Goal: Find specific page/section: Find specific page/section

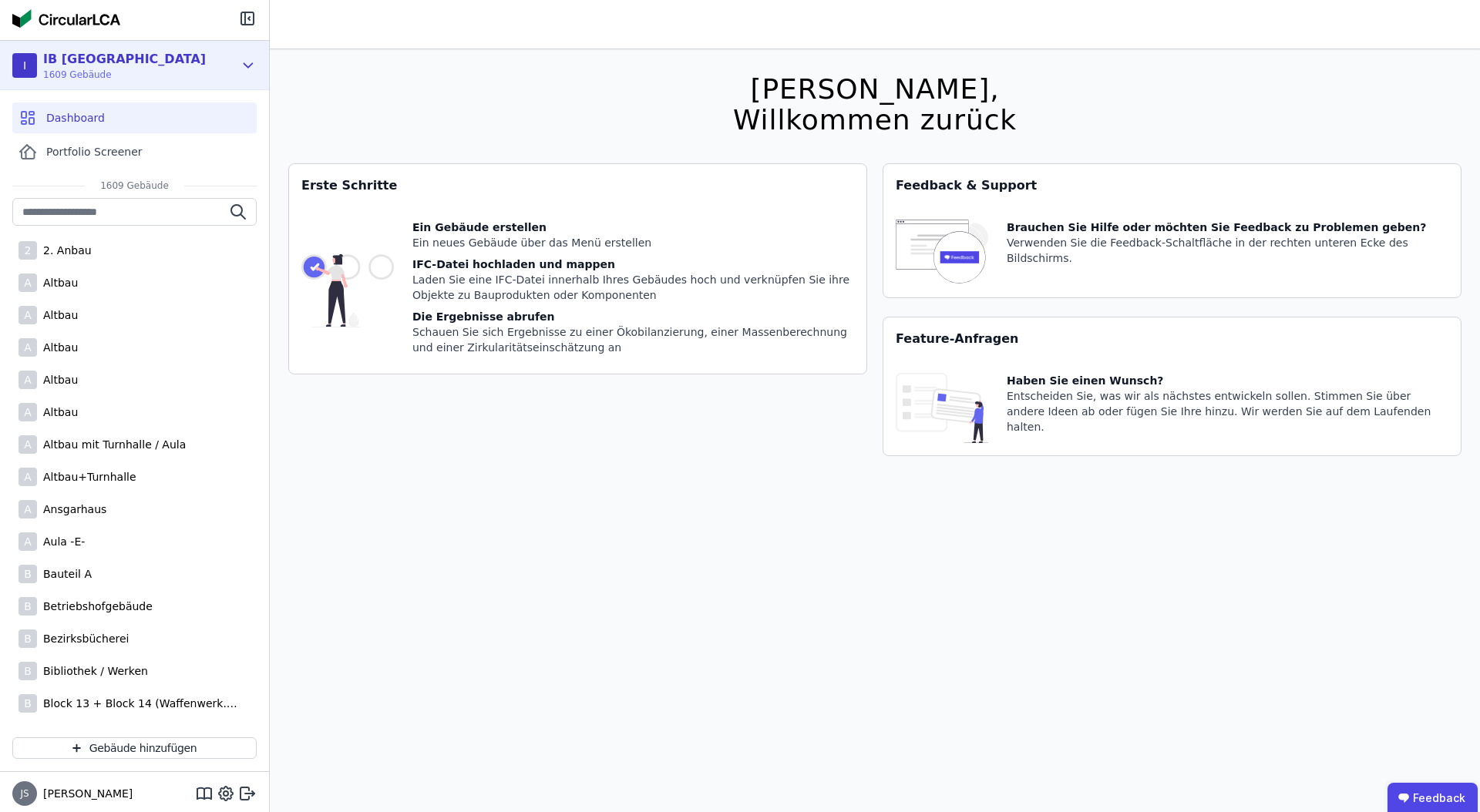
click at [247, 51] on div "I IB Bremen 1609 Gebäude" at bounding box center [135, 66] width 269 height 50
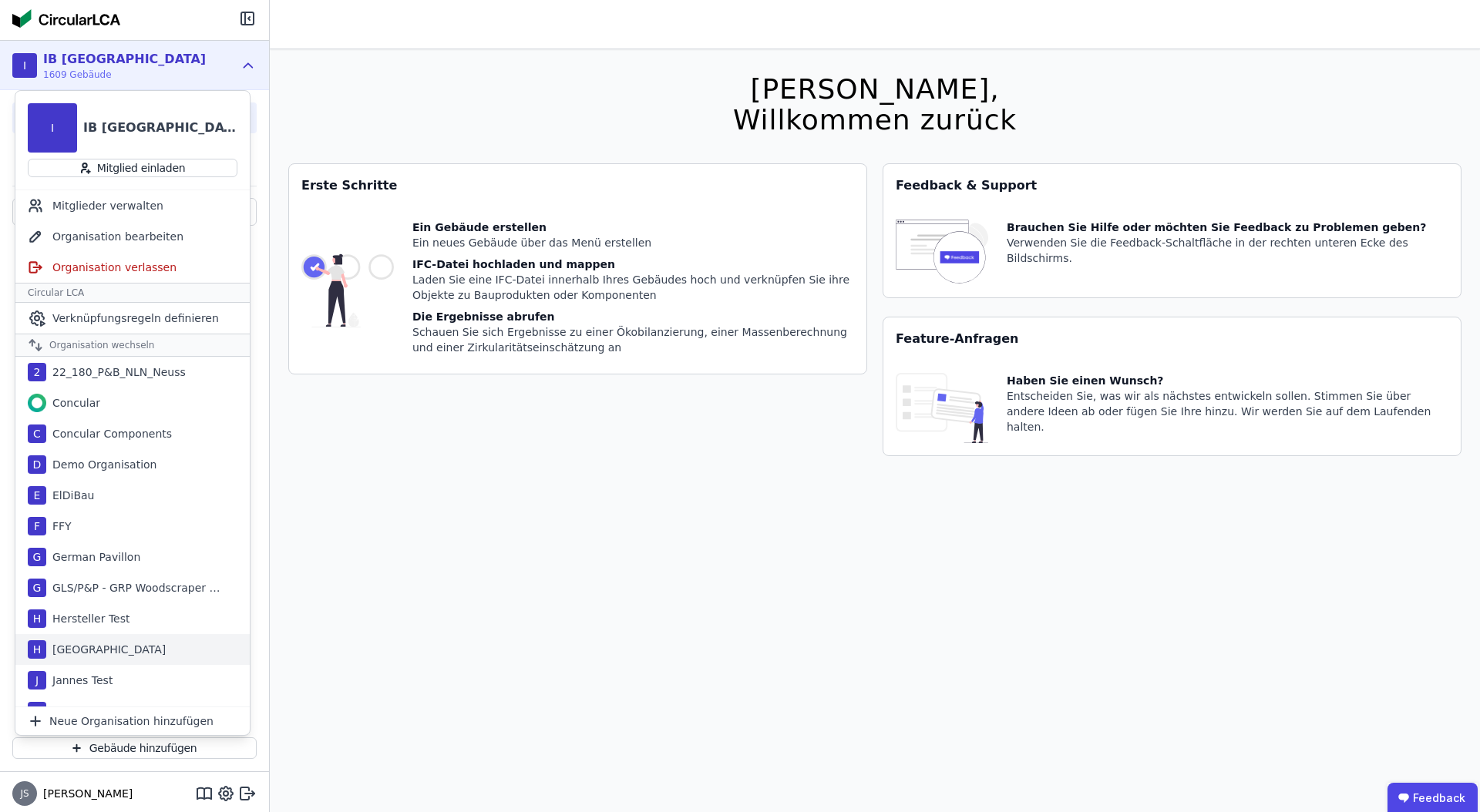
scroll to position [298, 0]
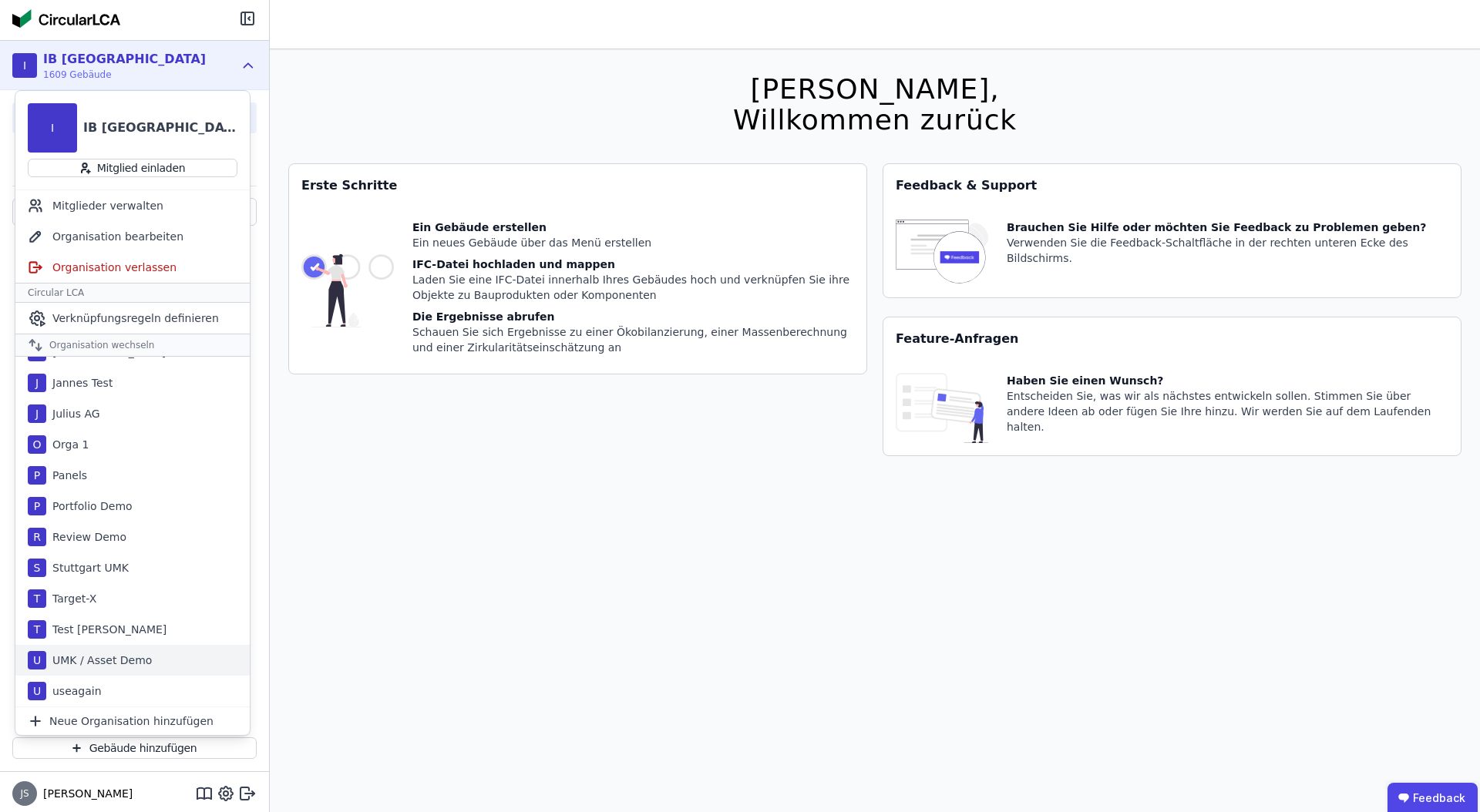
click at [116, 667] on div "UMK / Asset Demo" at bounding box center [98, 660] width 105 height 15
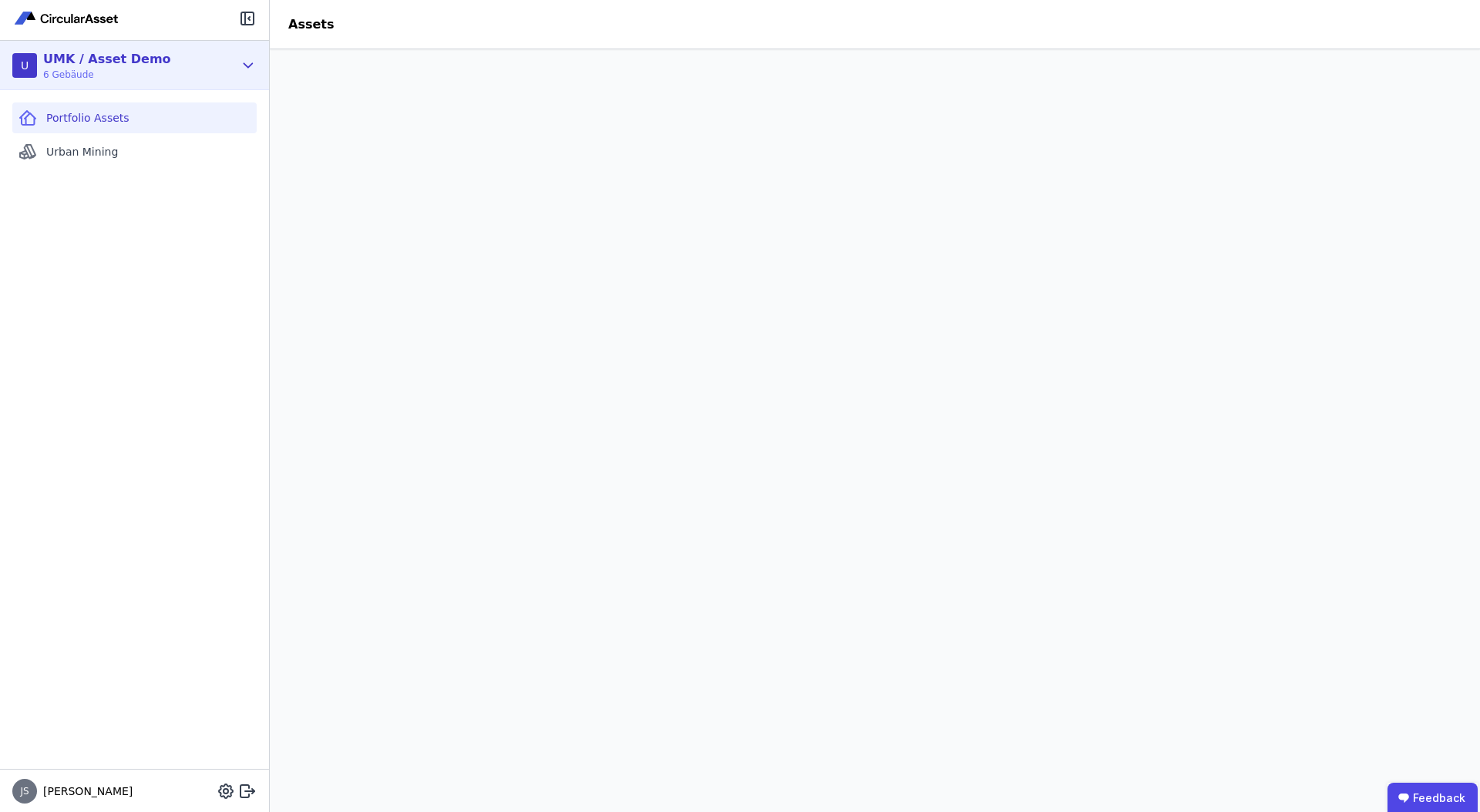
click at [250, 60] on icon at bounding box center [248, 66] width 17 height 19
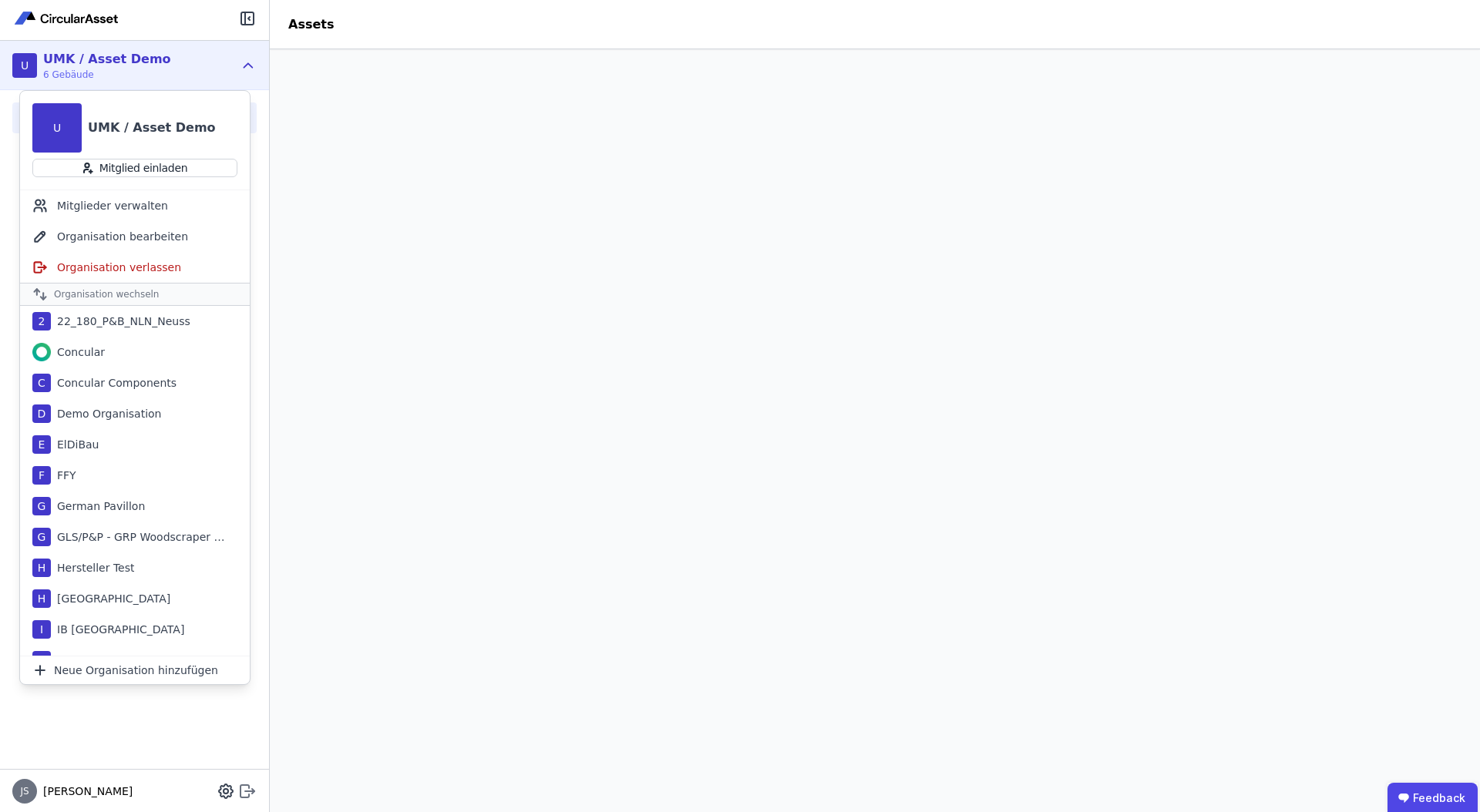
click at [247, 791] on icon at bounding box center [250, 790] width 9 height 3
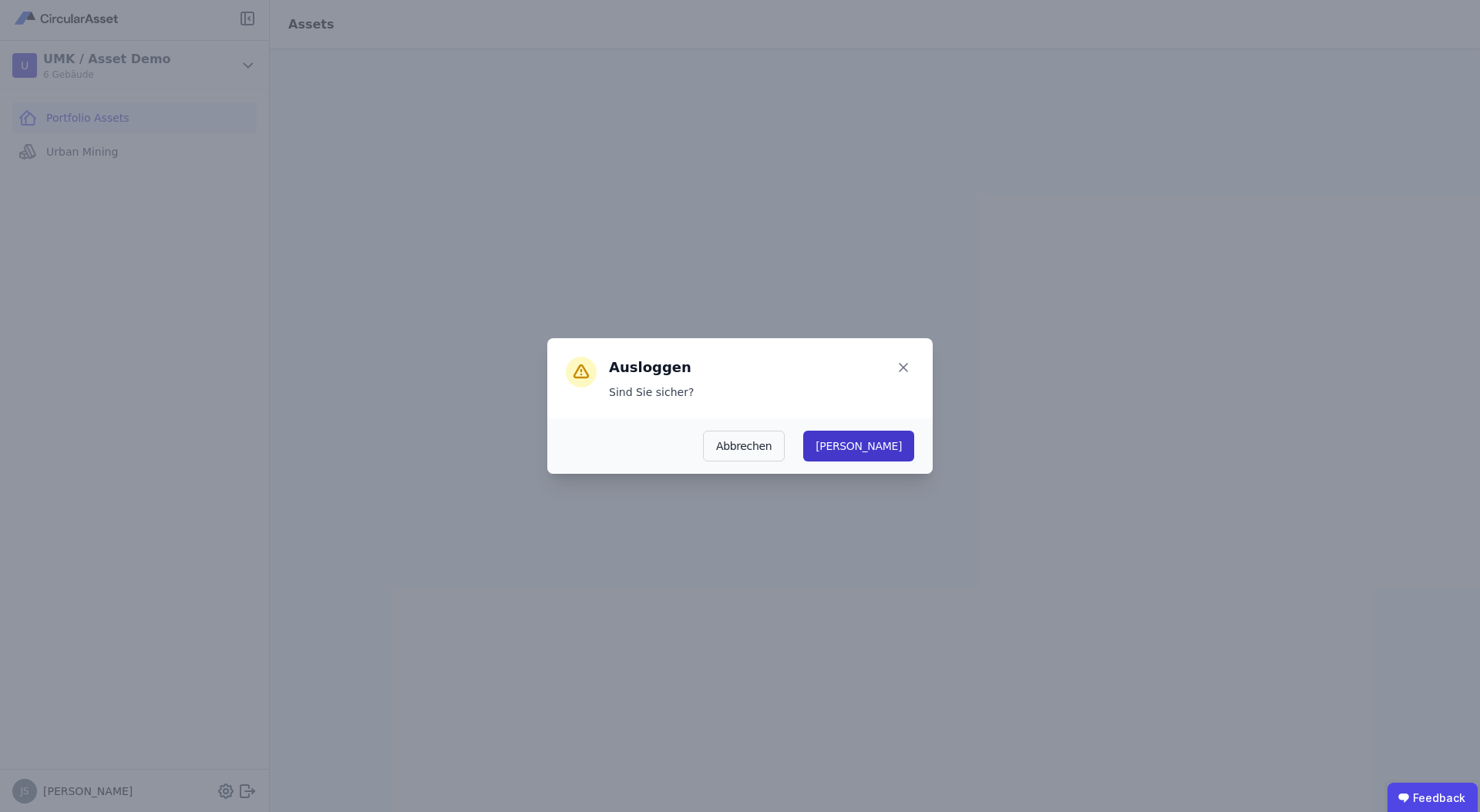
click at [895, 448] on button "Ja" at bounding box center [858, 446] width 111 height 31
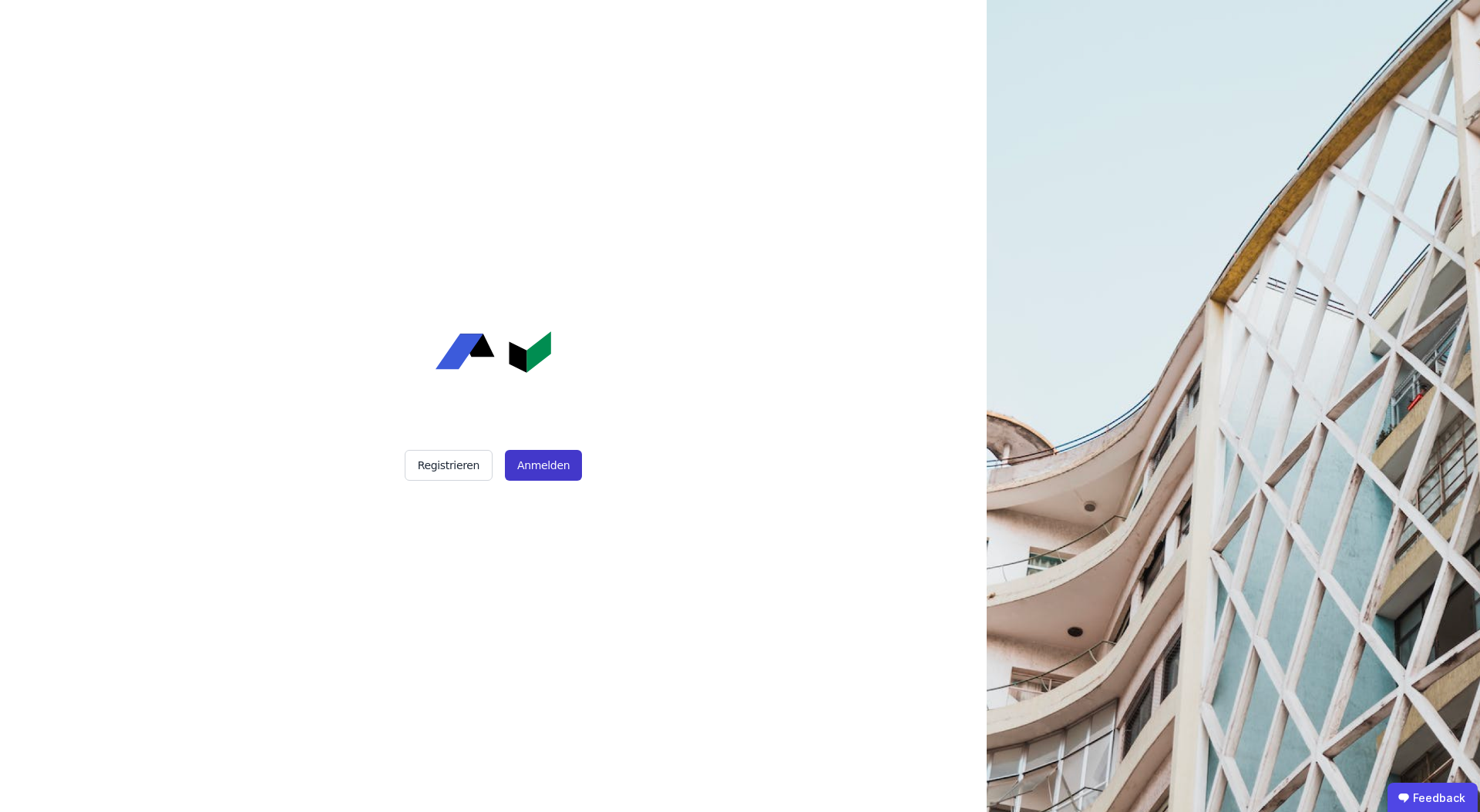
click at [527, 450] on button "Anmelden" at bounding box center [543, 465] width 77 height 31
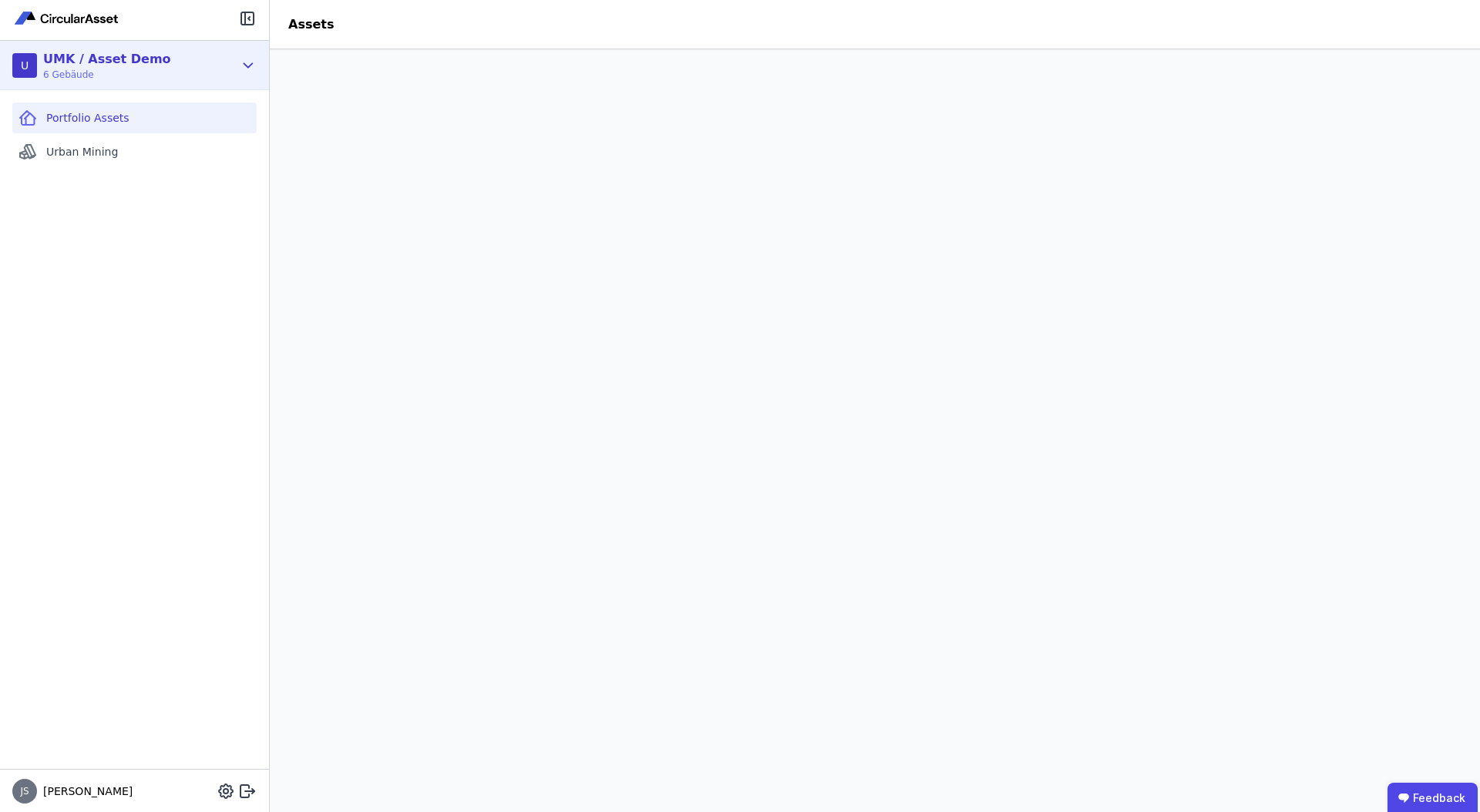
click at [234, 53] on div "U UMK / Asset Demo 6 Gebäude" at bounding box center [135, 66] width 269 height 50
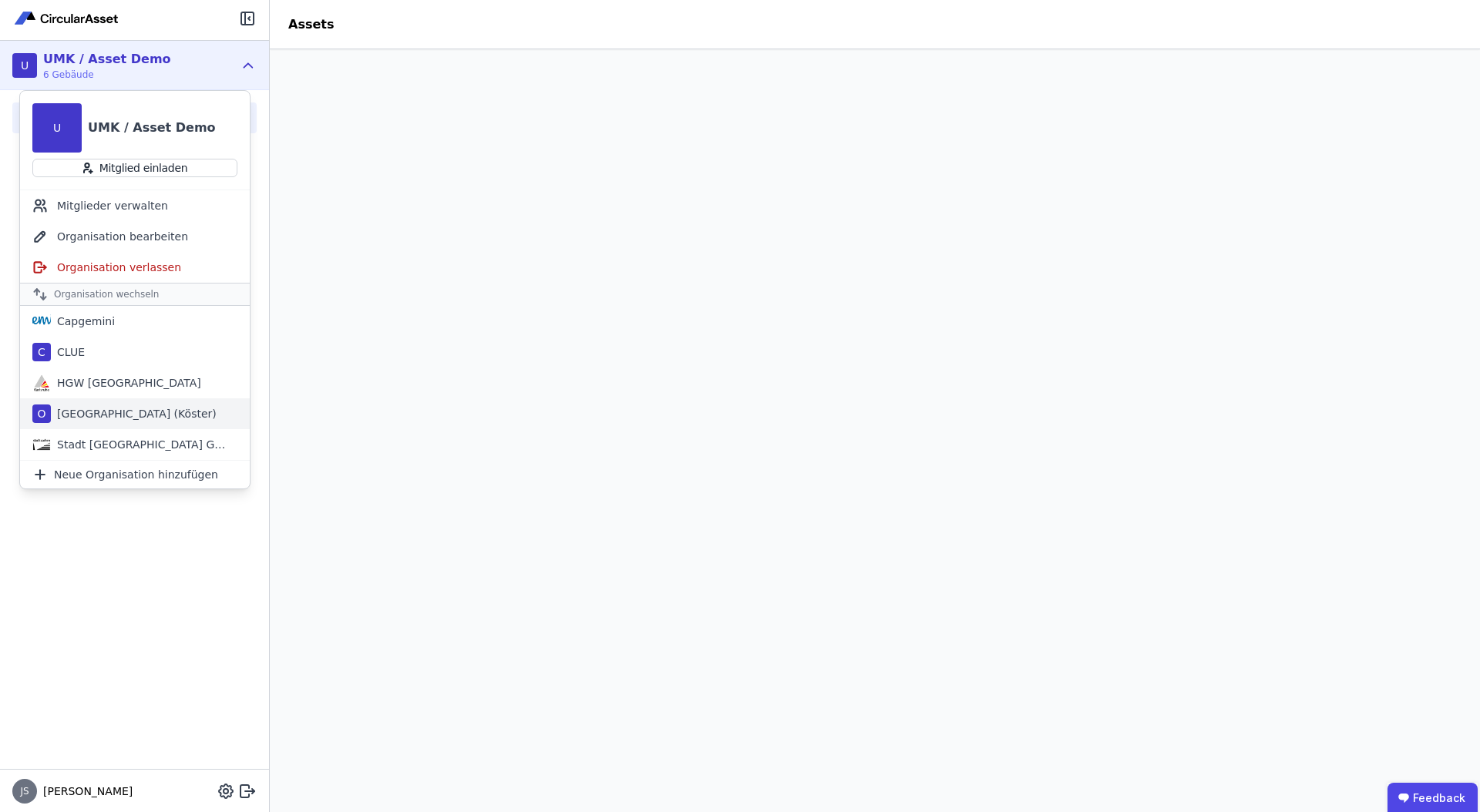
click at [105, 420] on div "[GEOGRAPHIC_DATA] (Köster)" at bounding box center [133, 414] width 166 height 15
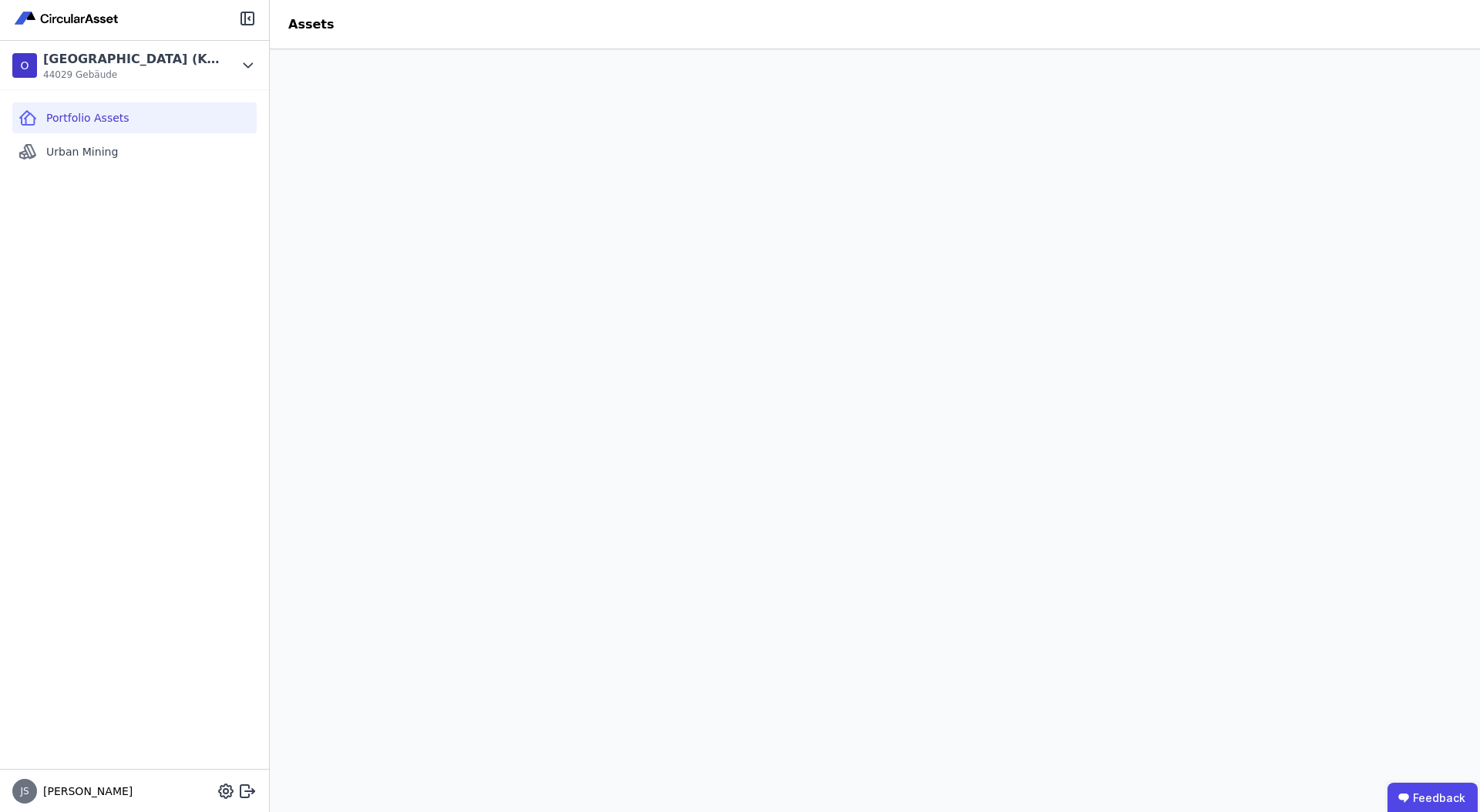
click at [99, 621] on div "Portfolio Assets Urban Mining" at bounding box center [135, 429] width 269 height 679
click at [457, 16] on header "Assets" at bounding box center [875, 25] width 1211 height 50
click at [437, 66] on div "Das System berechnet Ihre Auswertung Auswertung neu laden" at bounding box center [875, 431] width 1211 height 763
click at [392, 47] on header "Assets" at bounding box center [875, 25] width 1211 height 50
click at [242, 59] on icon at bounding box center [248, 66] width 17 height 19
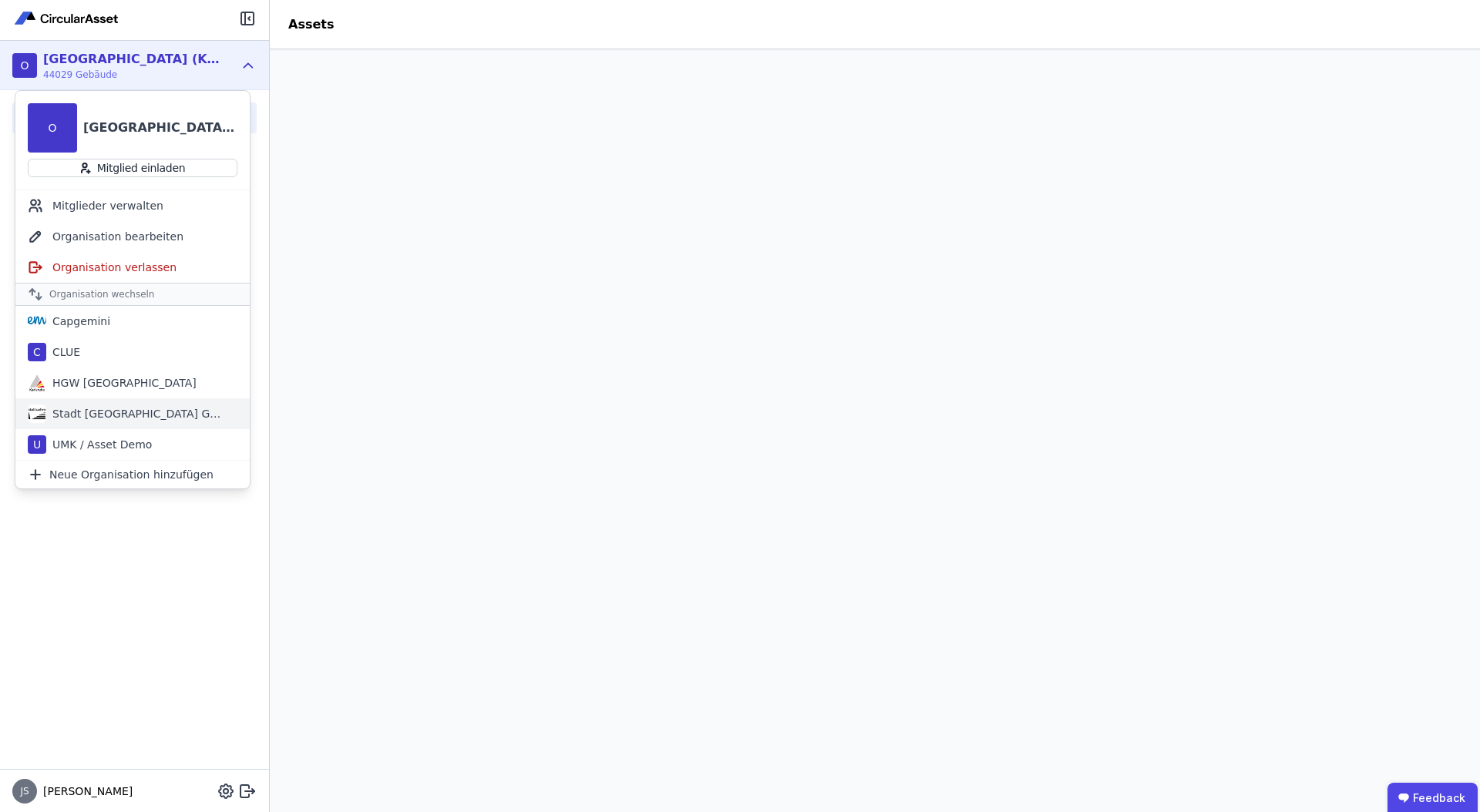
click at [155, 415] on div "Stadt Aachen Gebäudemanagement" at bounding box center [135, 414] width 177 height 15
click at [156, 574] on div "Portfolio Assets Urban Mining" at bounding box center [135, 429] width 269 height 679
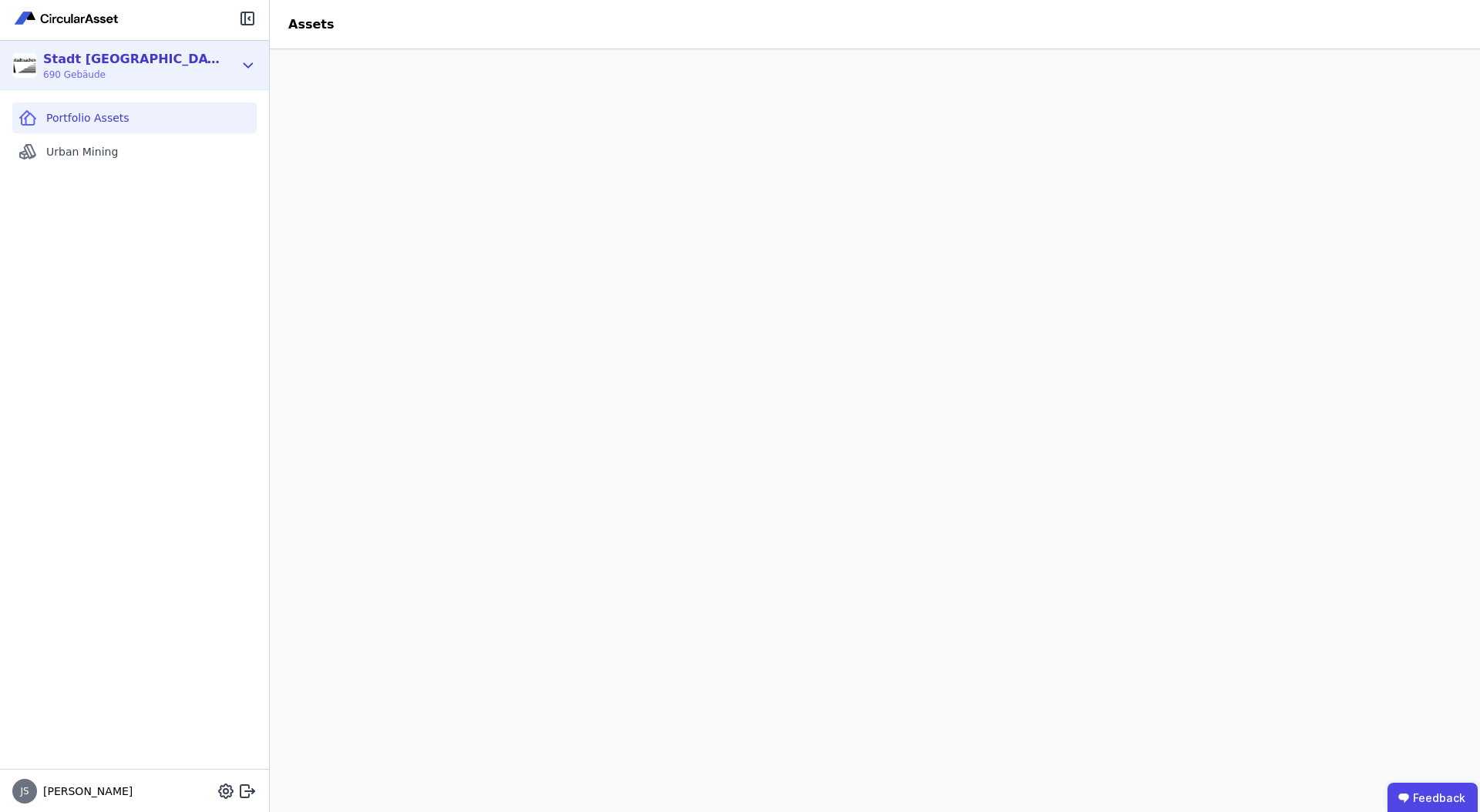
click at [247, 66] on icon at bounding box center [249, 65] width 9 height 4
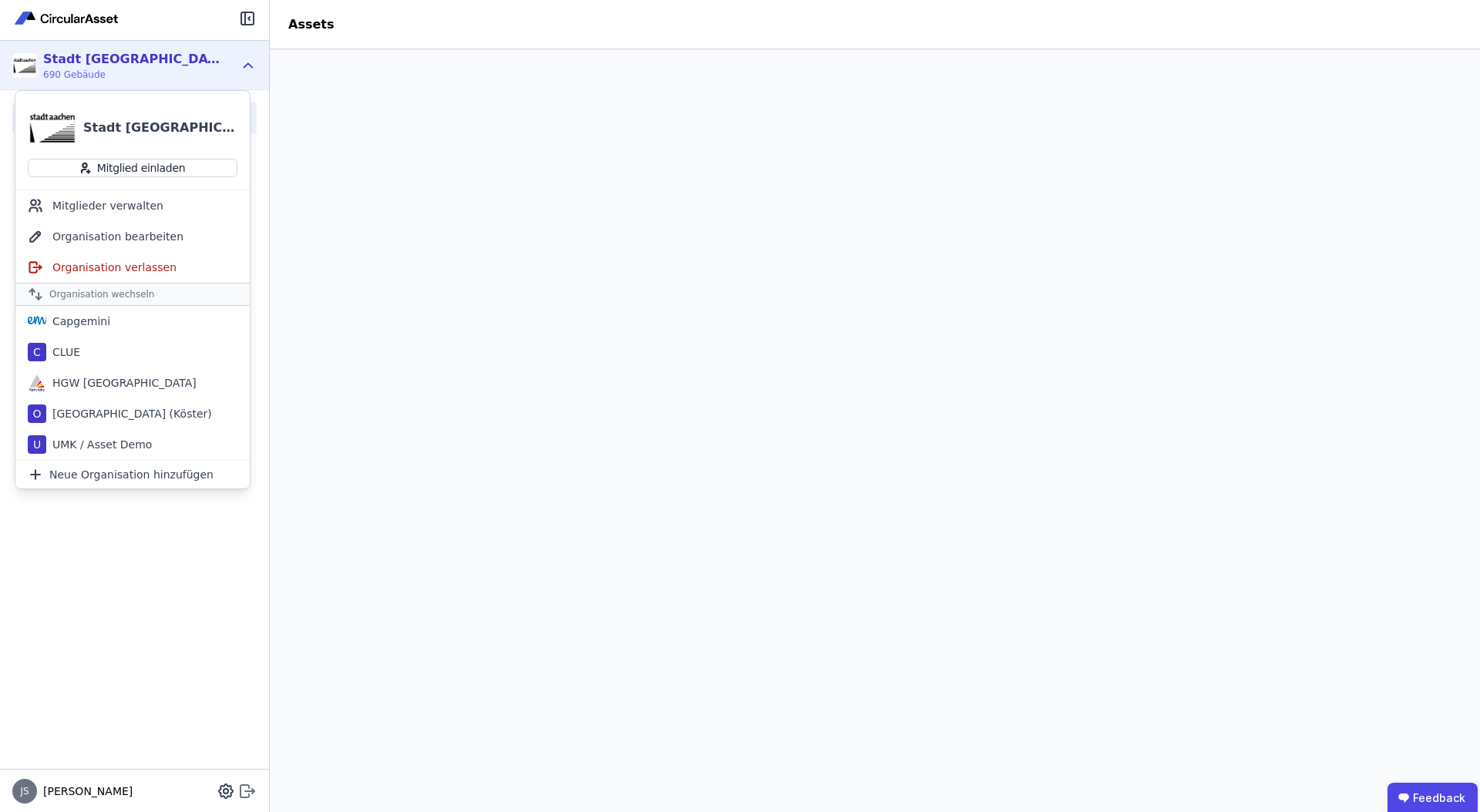
click at [252, 793] on icon at bounding box center [247, 791] width 19 height 19
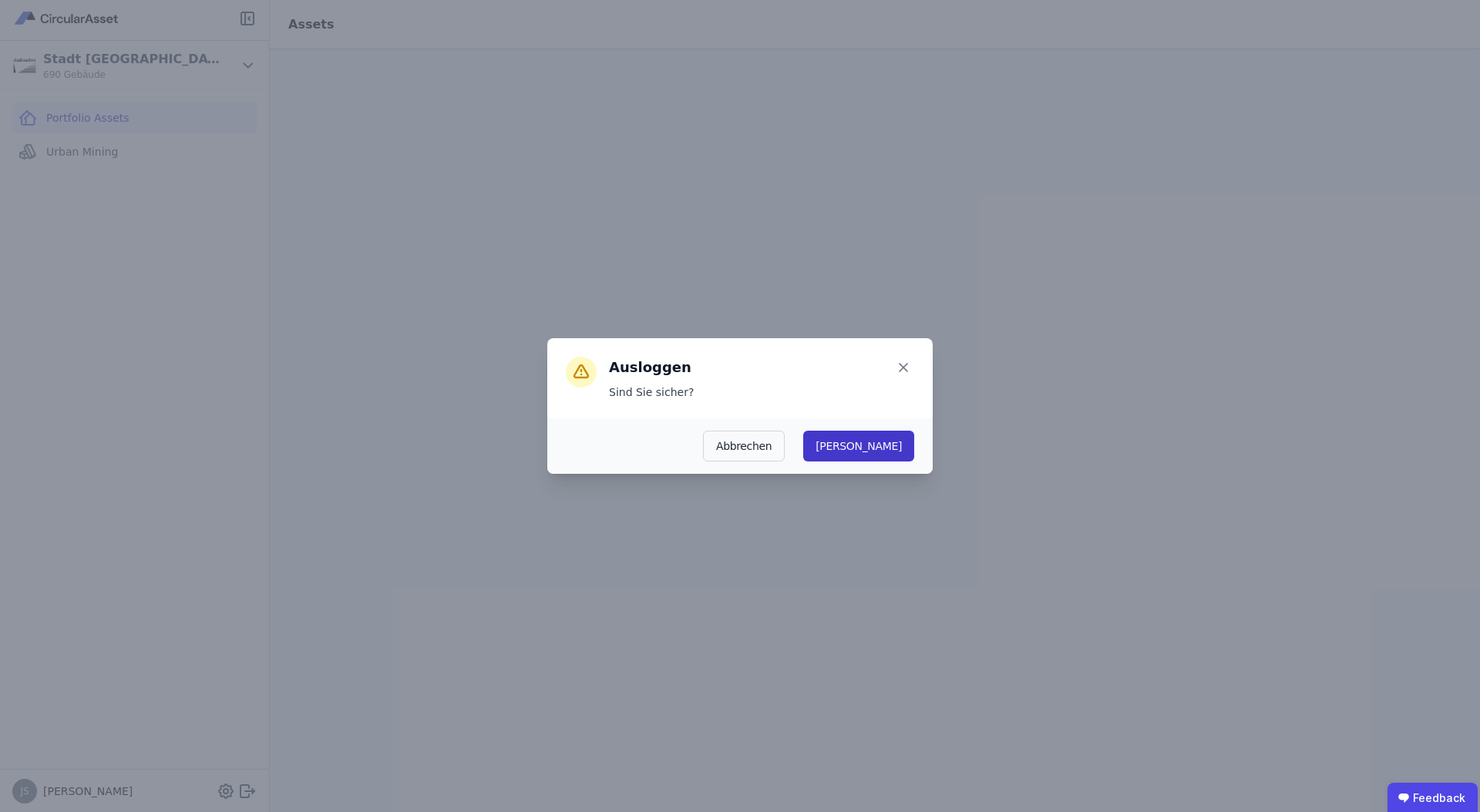
click at [889, 459] on button "Ja" at bounding box center [858, 446] width 111 height 31
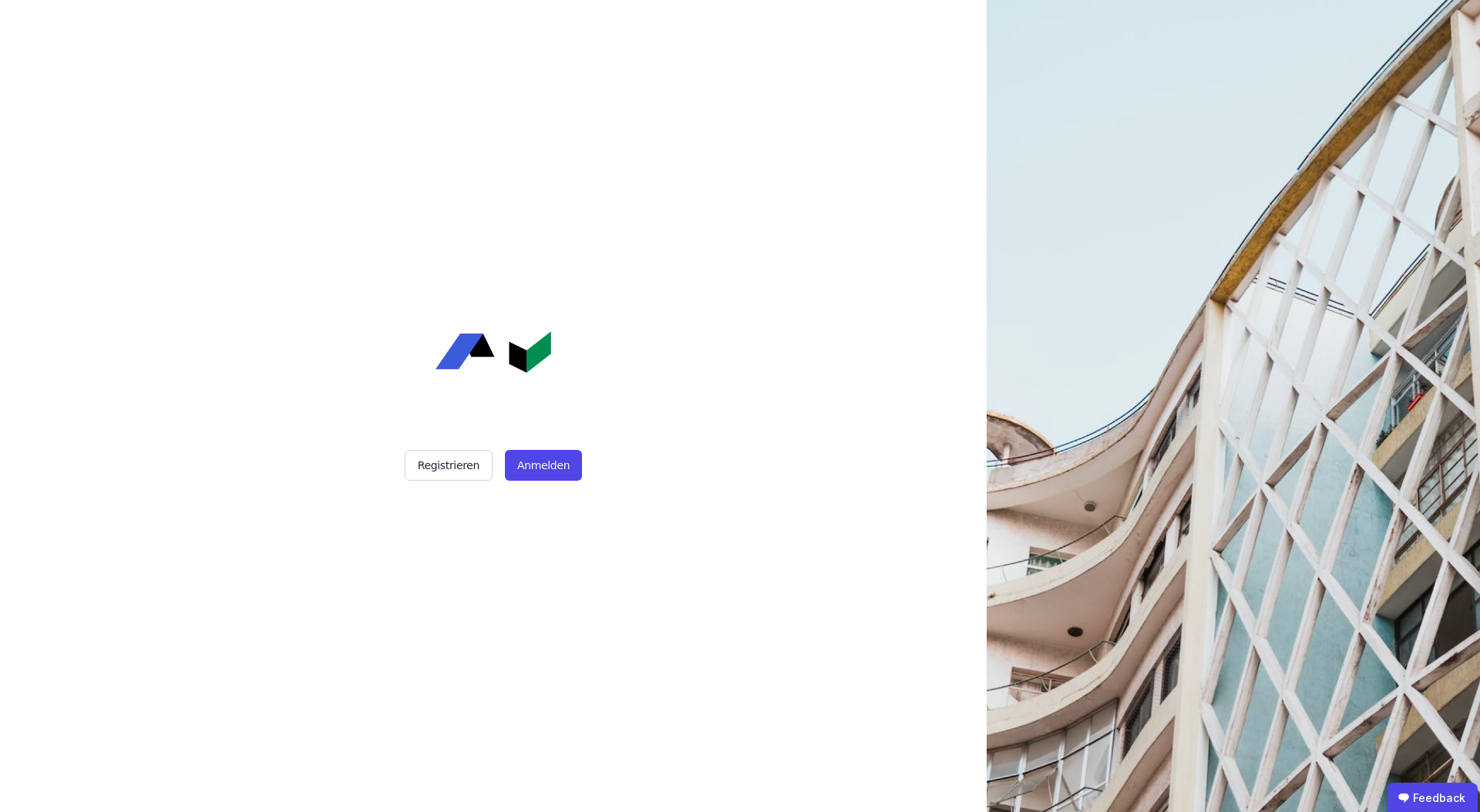
click at [530, 449] on div "Registrieren Anmelden" at bounding box center [492, 406] width 385 height 812
click at [532, 476] on button "Anmelden" at bounding box center [543, 465] width 77 height 31
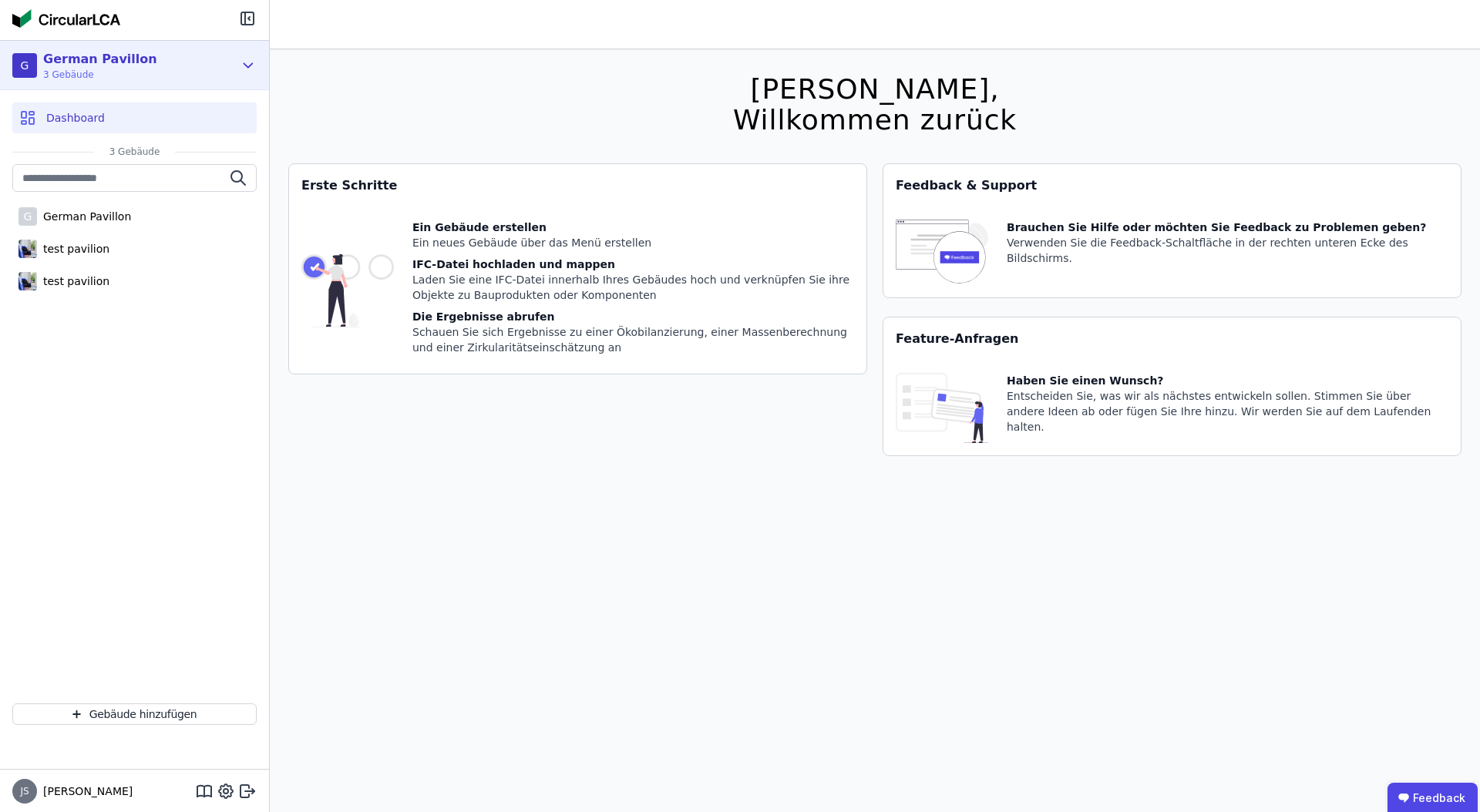
click at [249, 63] on icon at bounding box center [248, 66] width 17 height 19
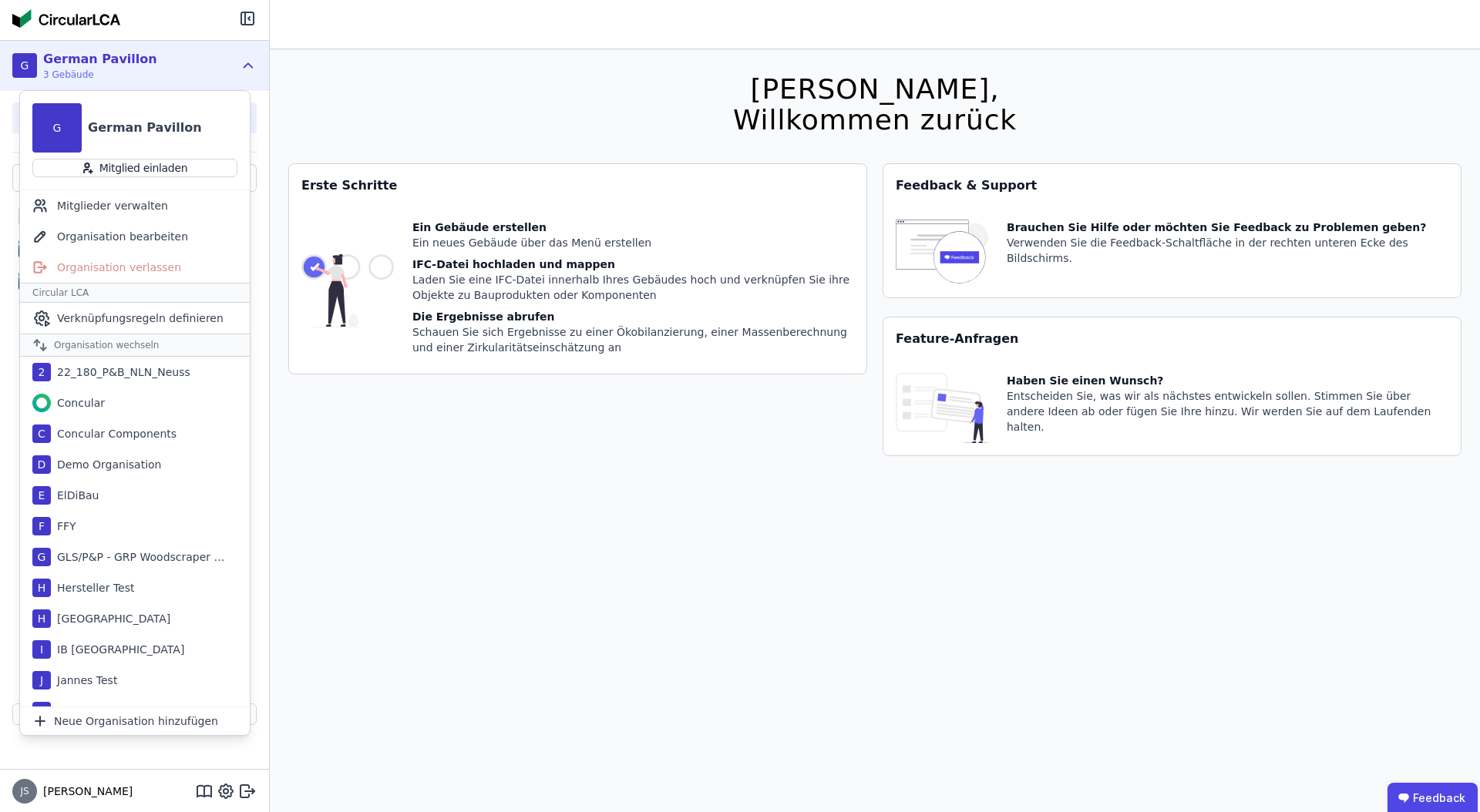
click at [249, 63] on icon at bounding box center [248, 66] width 17 height 19
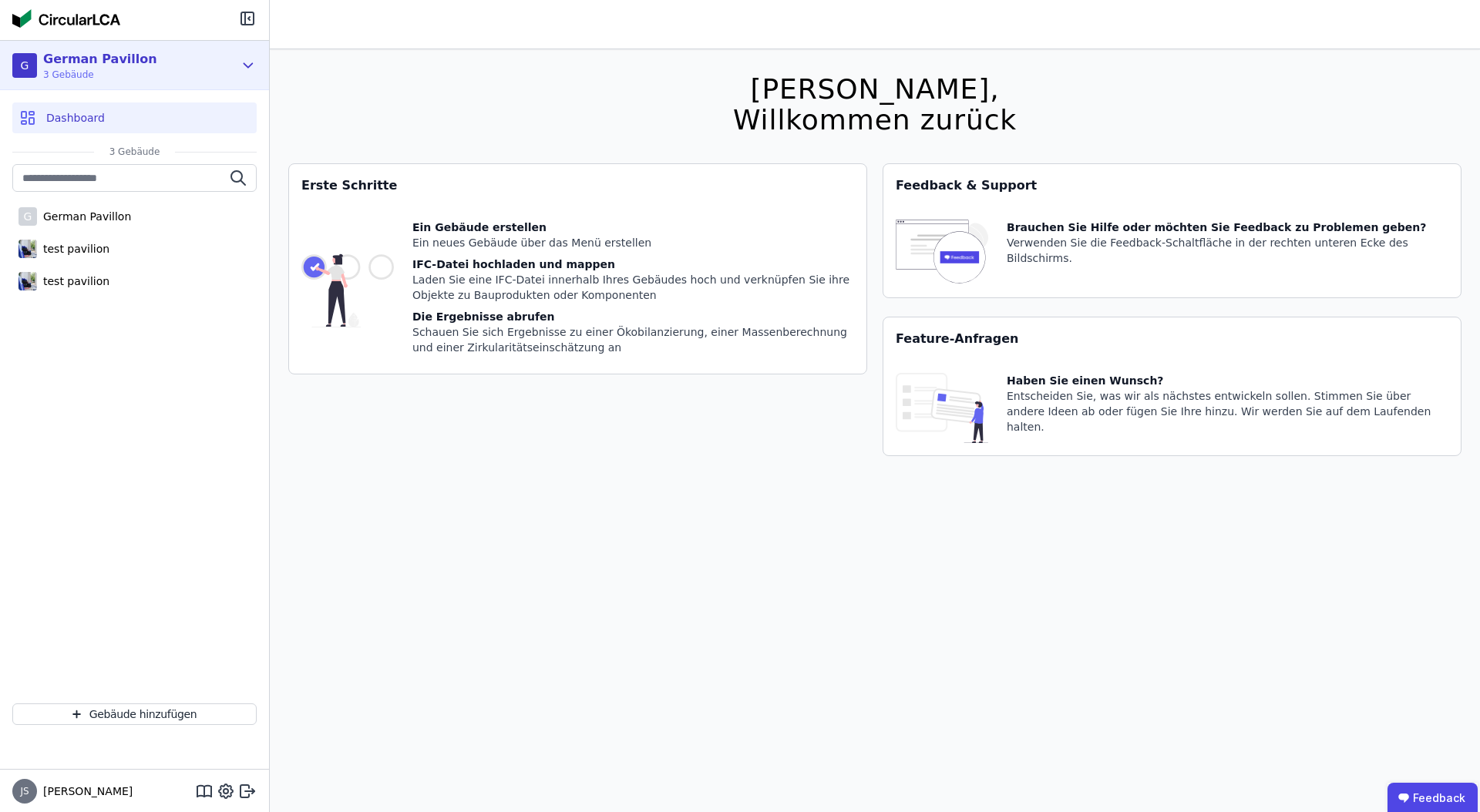
click at [244, 71] on icon at bounding box center [248, 66] width 17 height 19
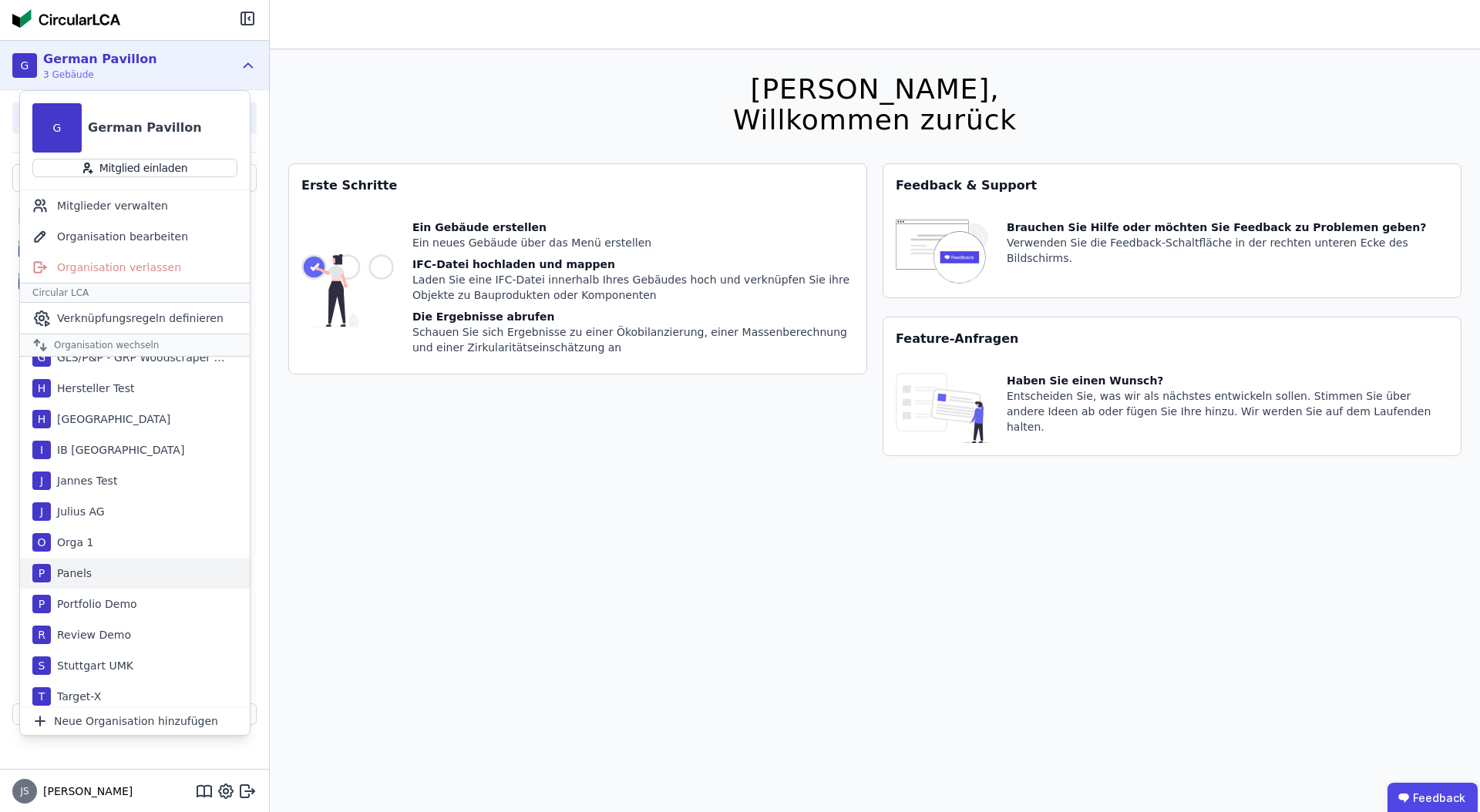
scroll to position [195, 0]
click at [107, 465] on div "I IB Bremen" at bounding box center [135, 454] width 229 height 31
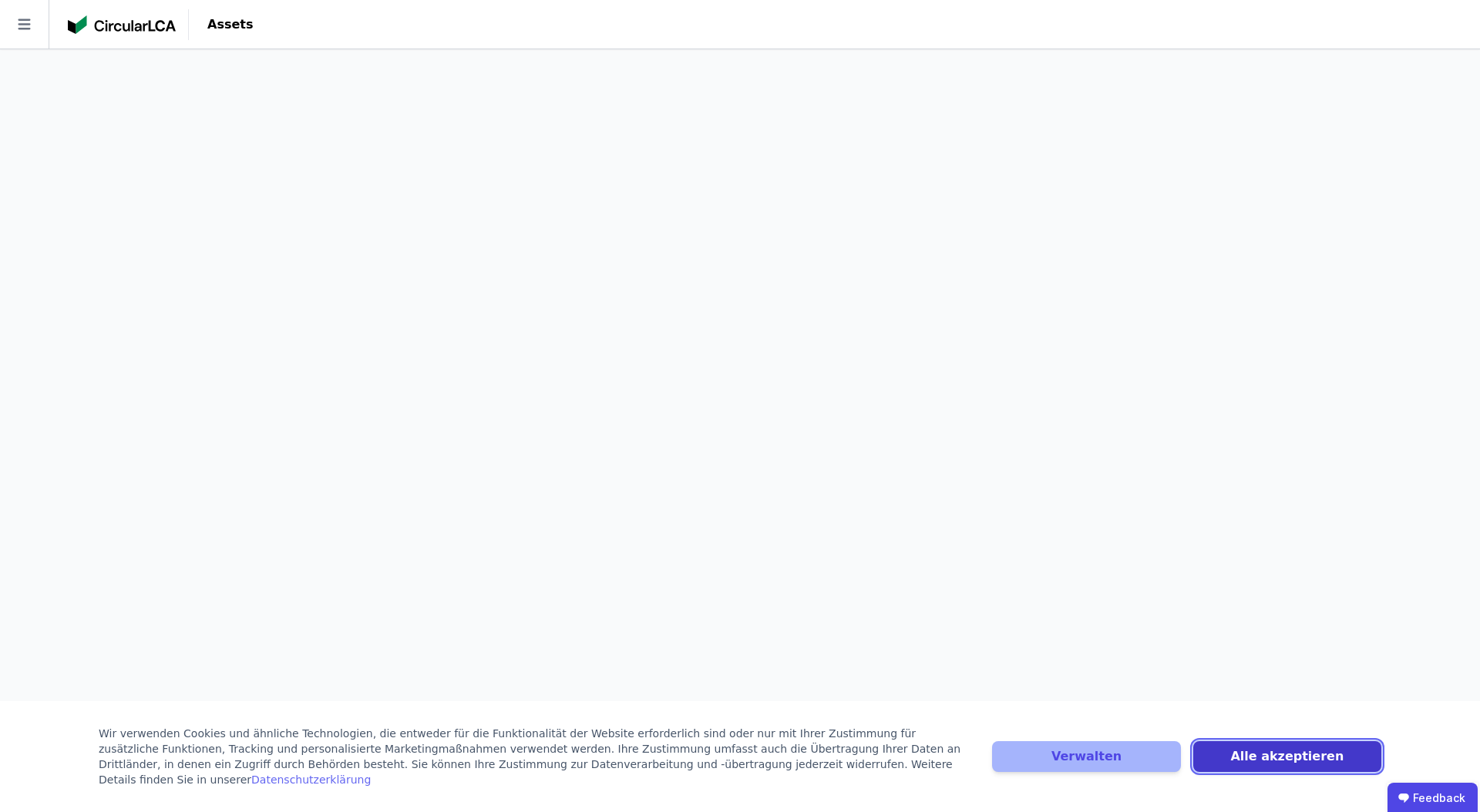
click at [1305, 763] on button "Alle akzeptieren" at bounding box center [1287, 756] width 188 height 31
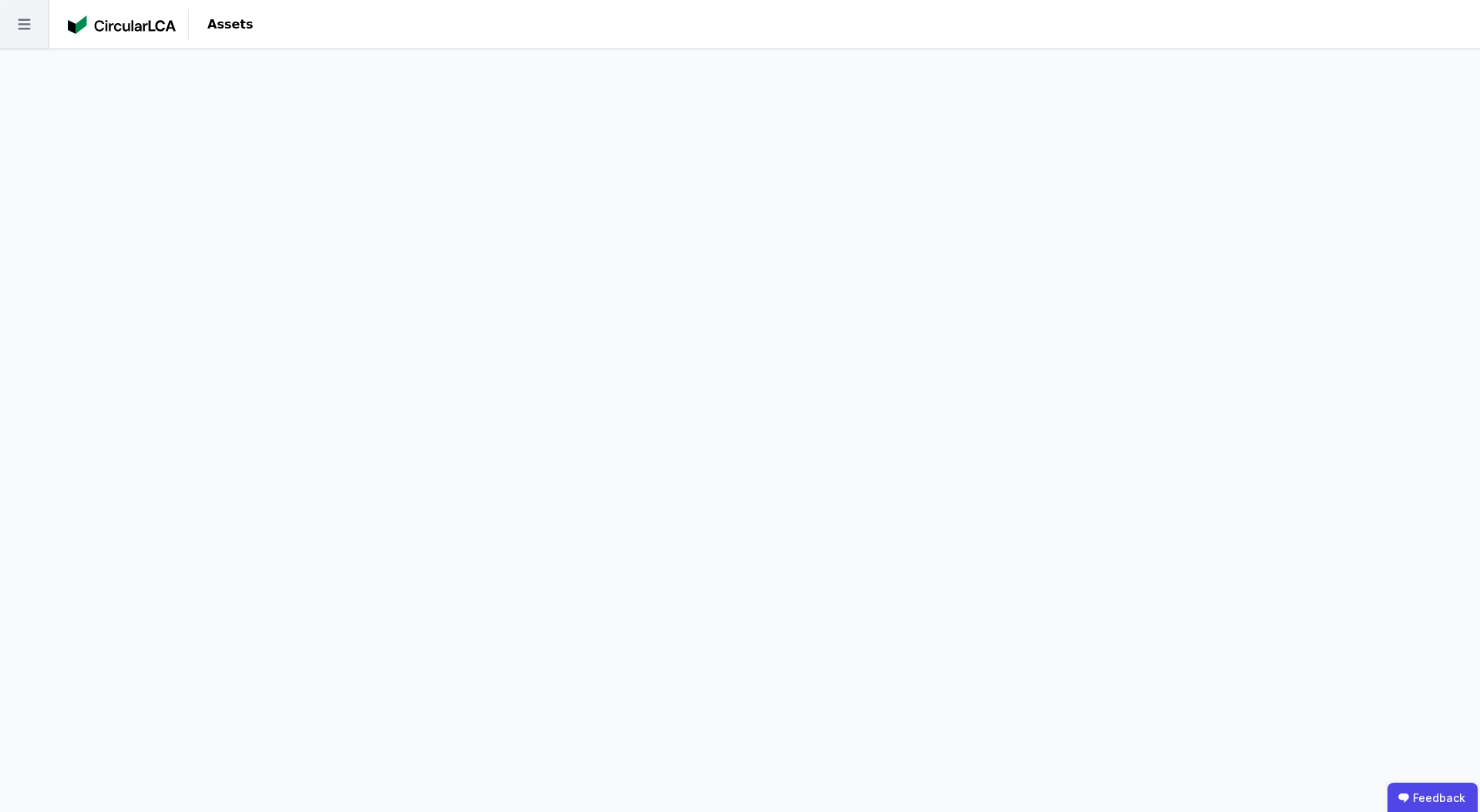
click at [31, 32] on icon at bounding box center [24, 24] width 49 height 49
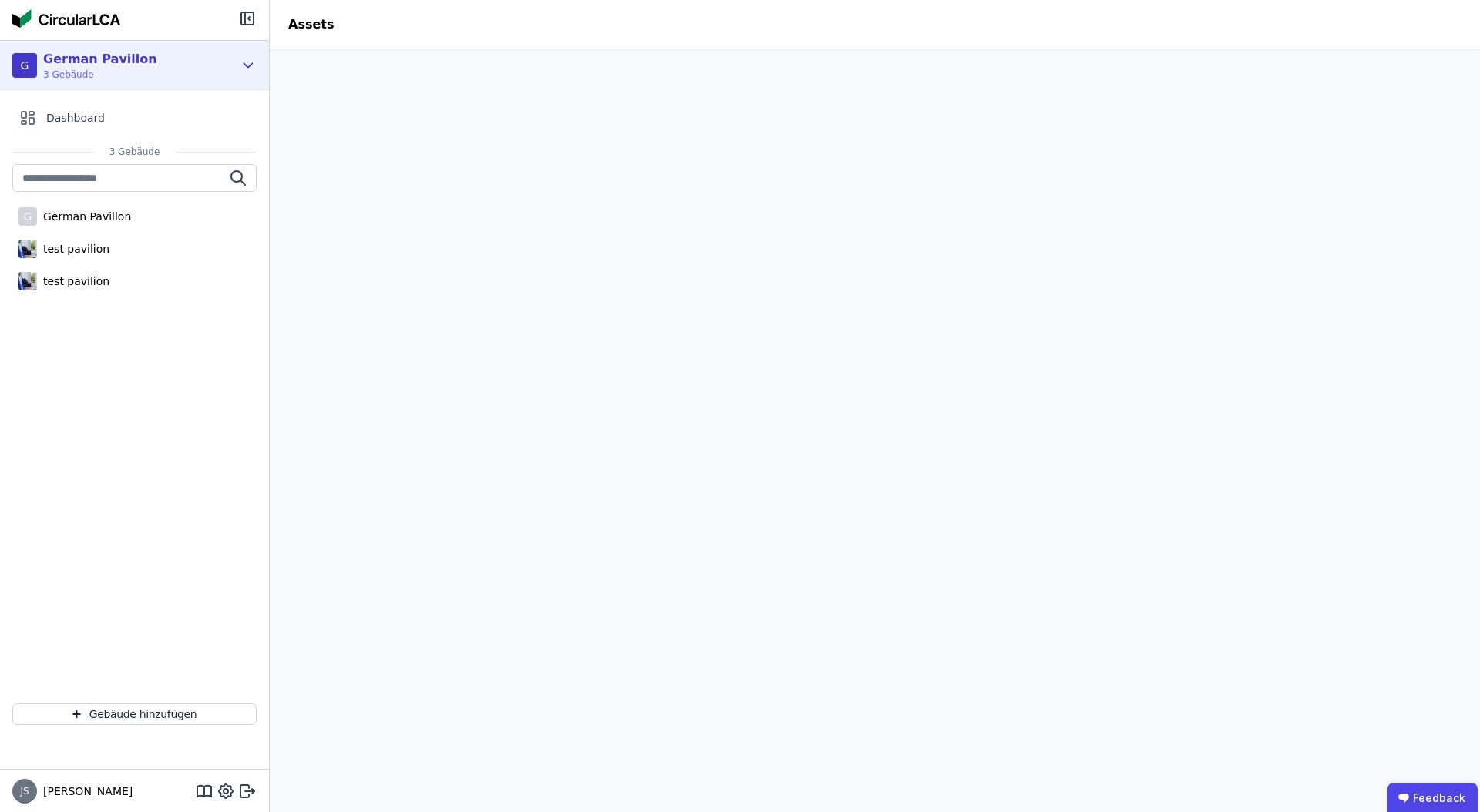
click at [252, 68] on icon at bounding box center [248, 66] width 17 height 19
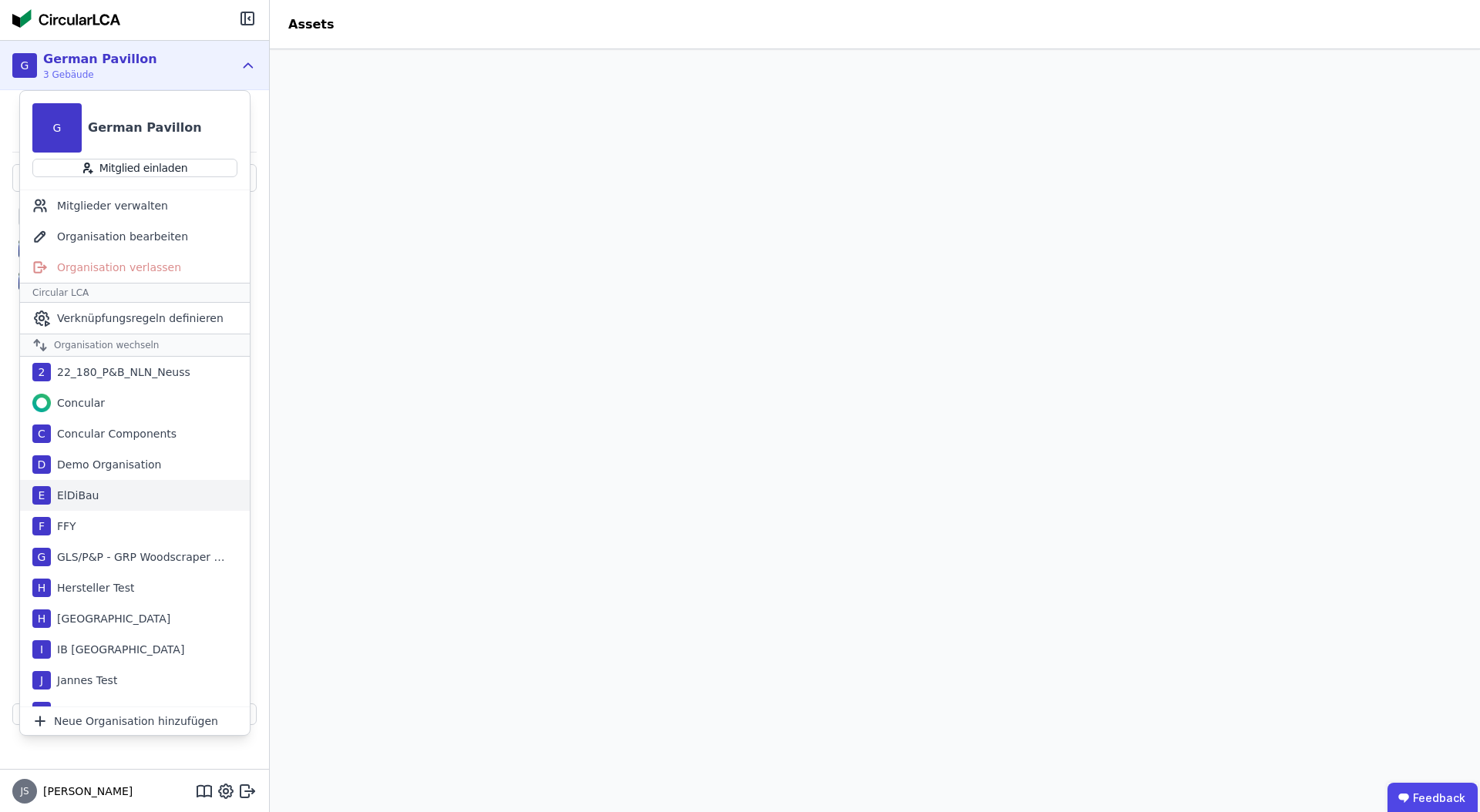
scroll to position [298, 0]
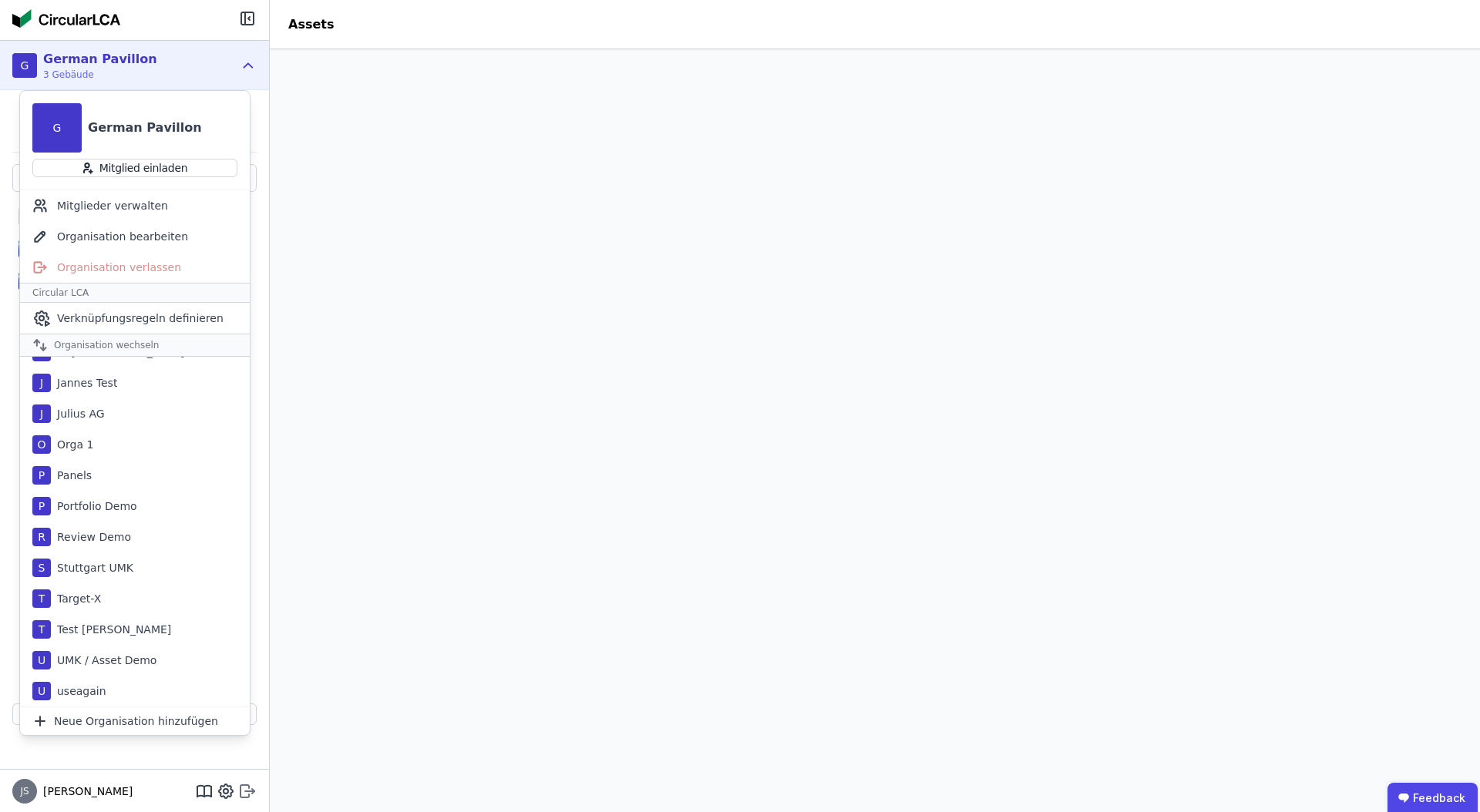
click at [253, 790] on icon at bounding box center [250, 790] width 9 height 3
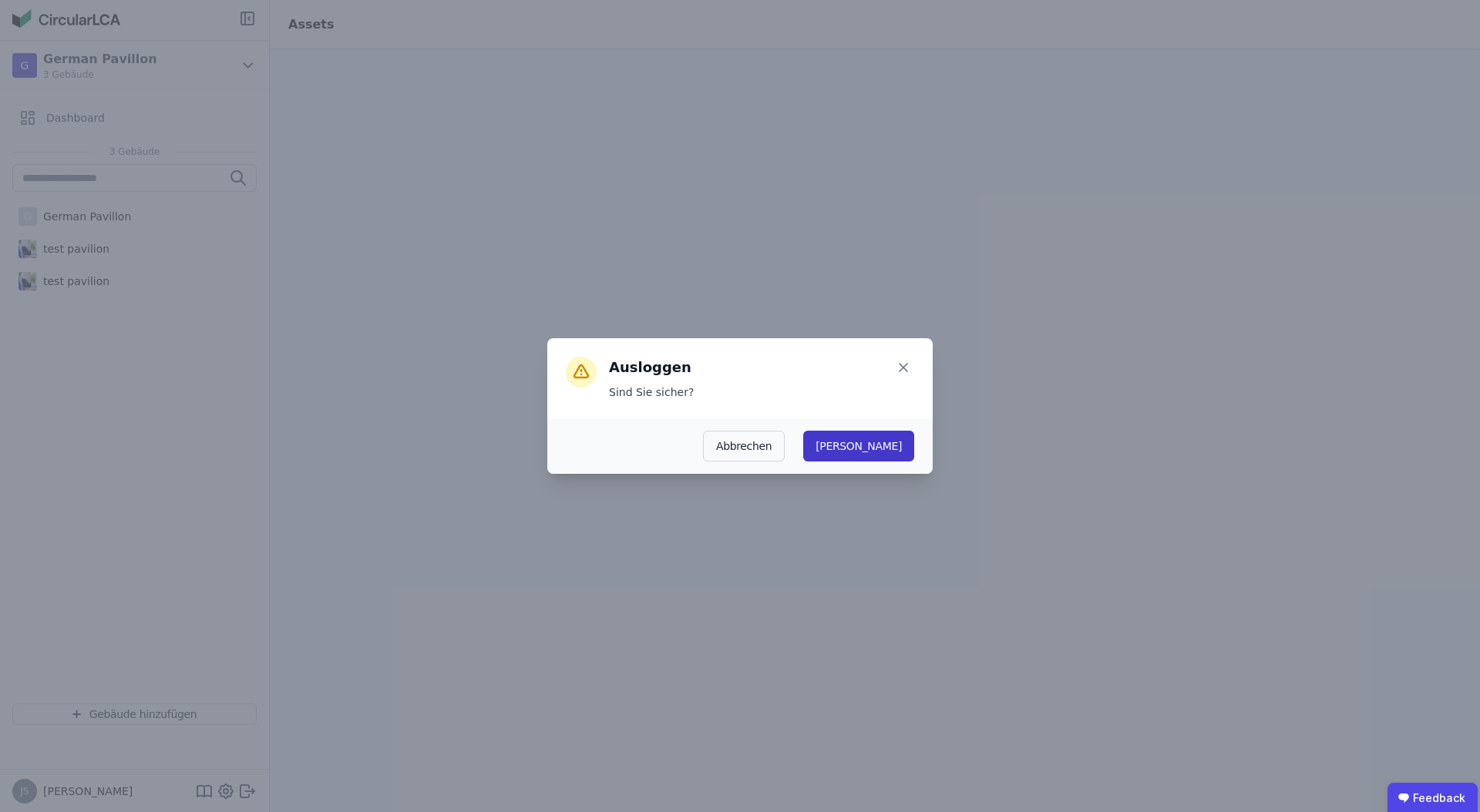
click at [894, 449] on button "Ja" at bounding box center [858, 446] width 111 height 31
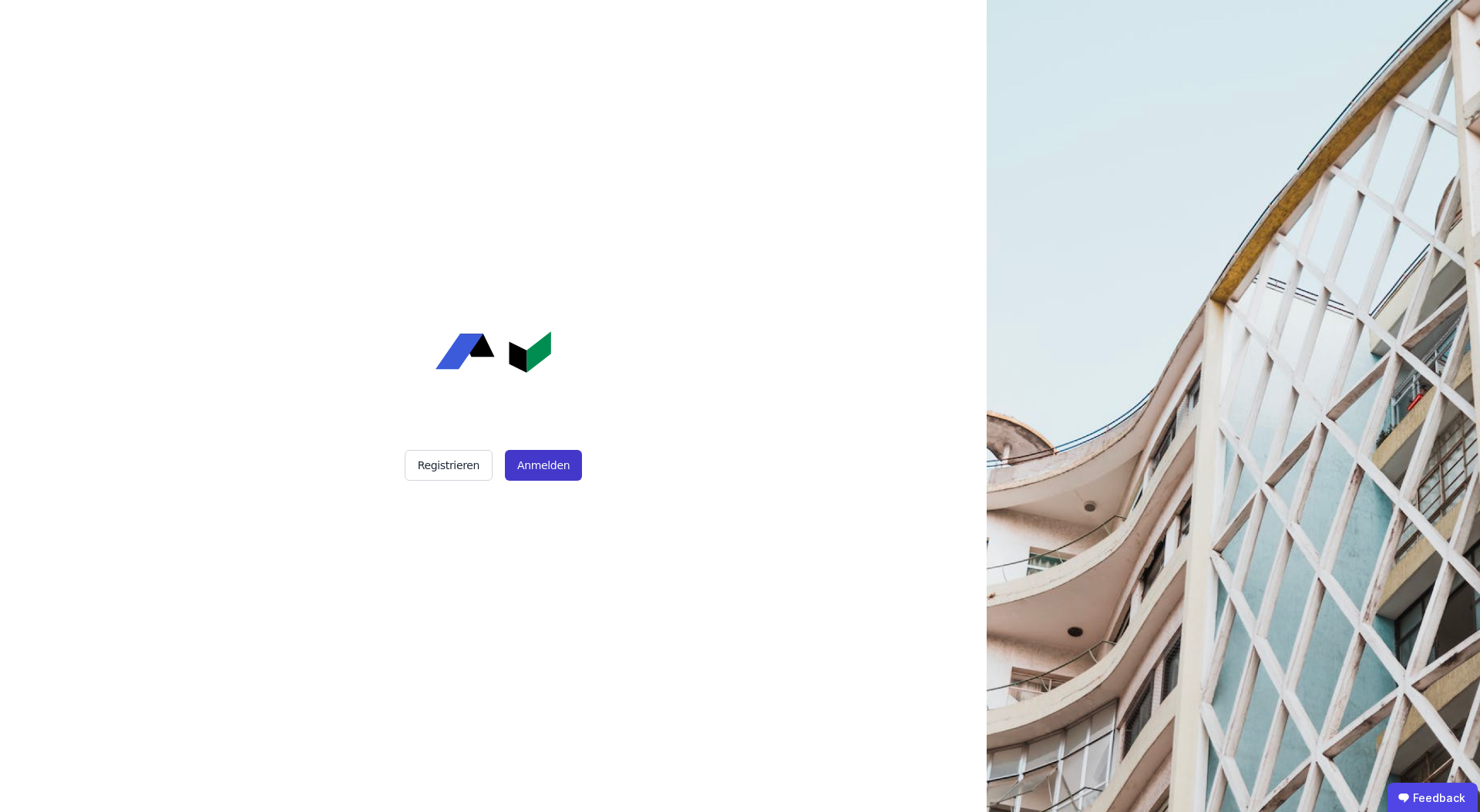
click at [515, 461] on button "Anmelden" at bounding box center [543, 465] width 77 height 31
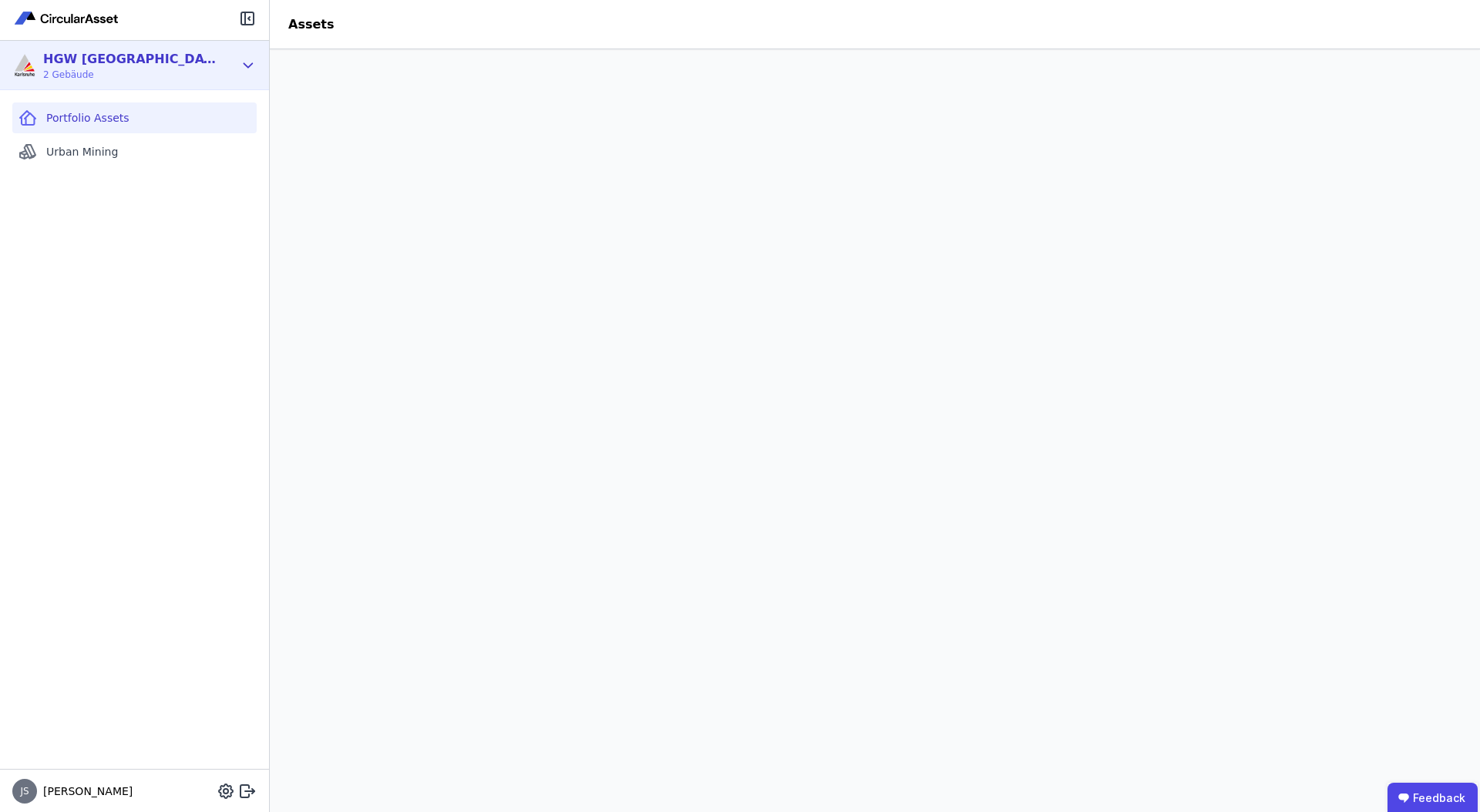
click at [247, 68] on icon at bounding box center [248, 66] width 17 height 19
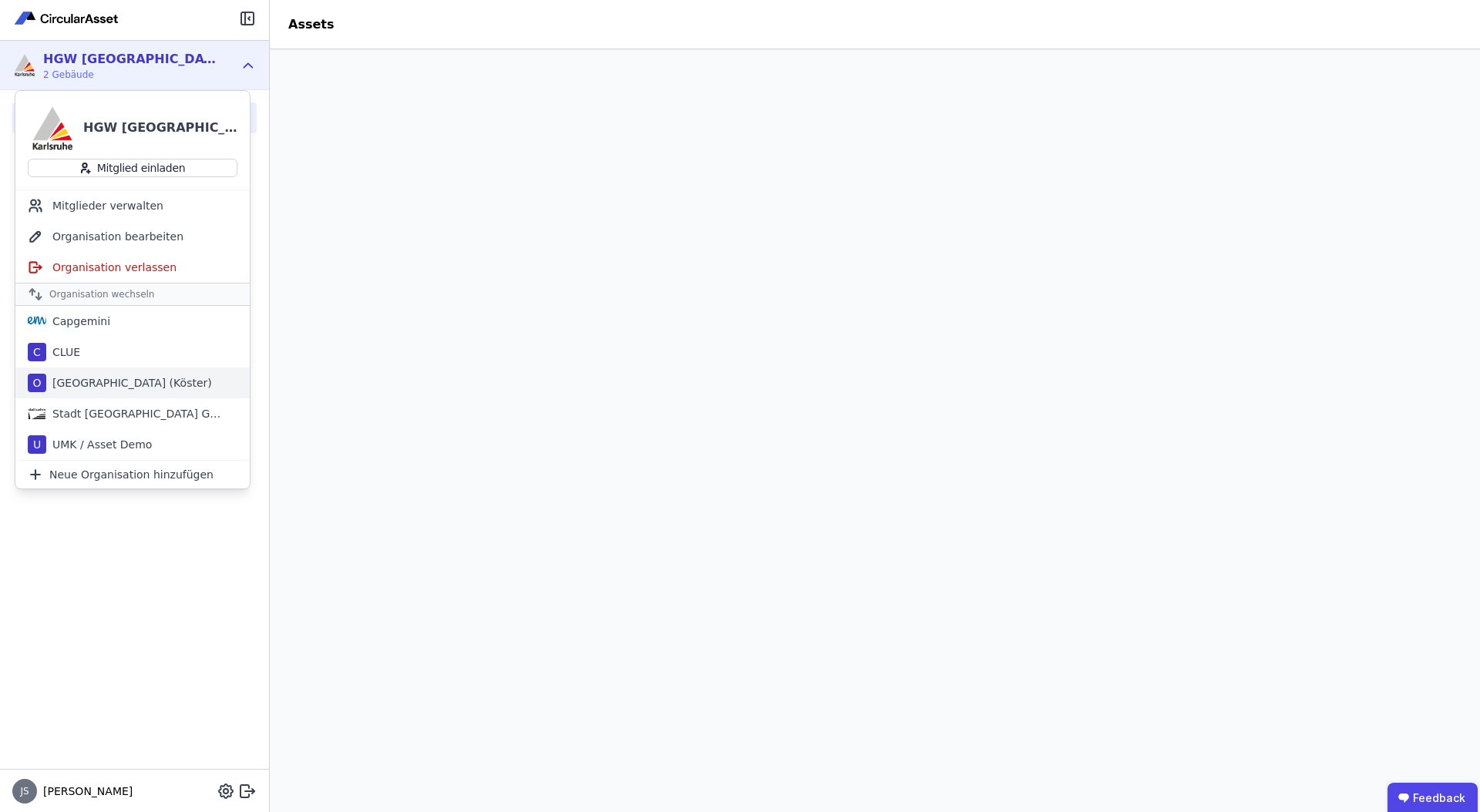
click at [127, 376] on div "Osnabrück (Köster)" at bounding box center [128, 383] width 166 height 15
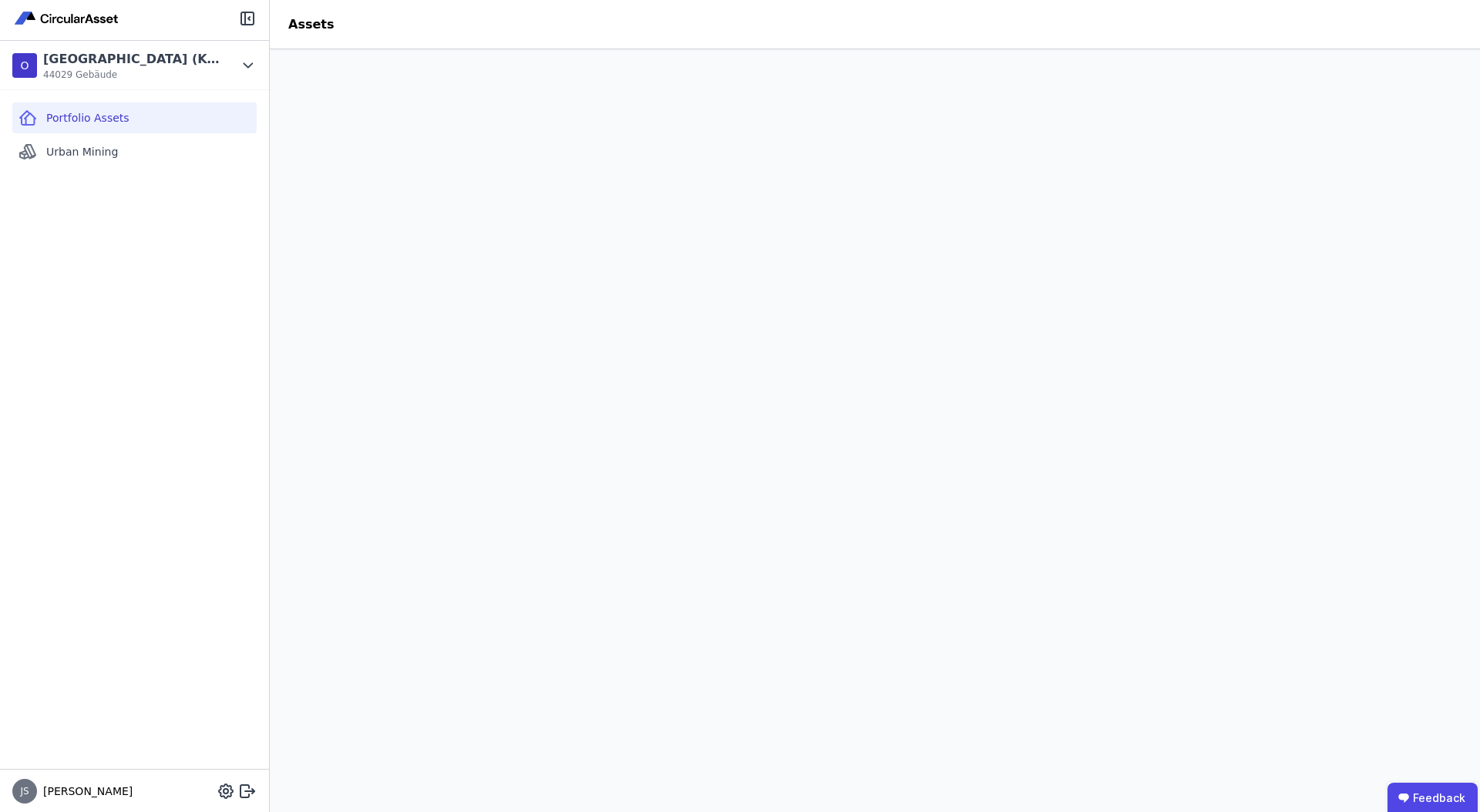
click at [134, 329] on div "Portfolio Assets Urban Mining" at bounding box center [135, 429] width 269 height 679
click at [128, 300] on div "Portfolio Assets Urban Mining" at bounding box center [135, 429] width 269 height 679
click at [190, 420] on div "Portfolio Assets Urban Mining" at bounding box center [135, 429] width 269 height 679
click at [527, 29] on header "Assets" at bounding box center [875, 25] width 1211 height 50
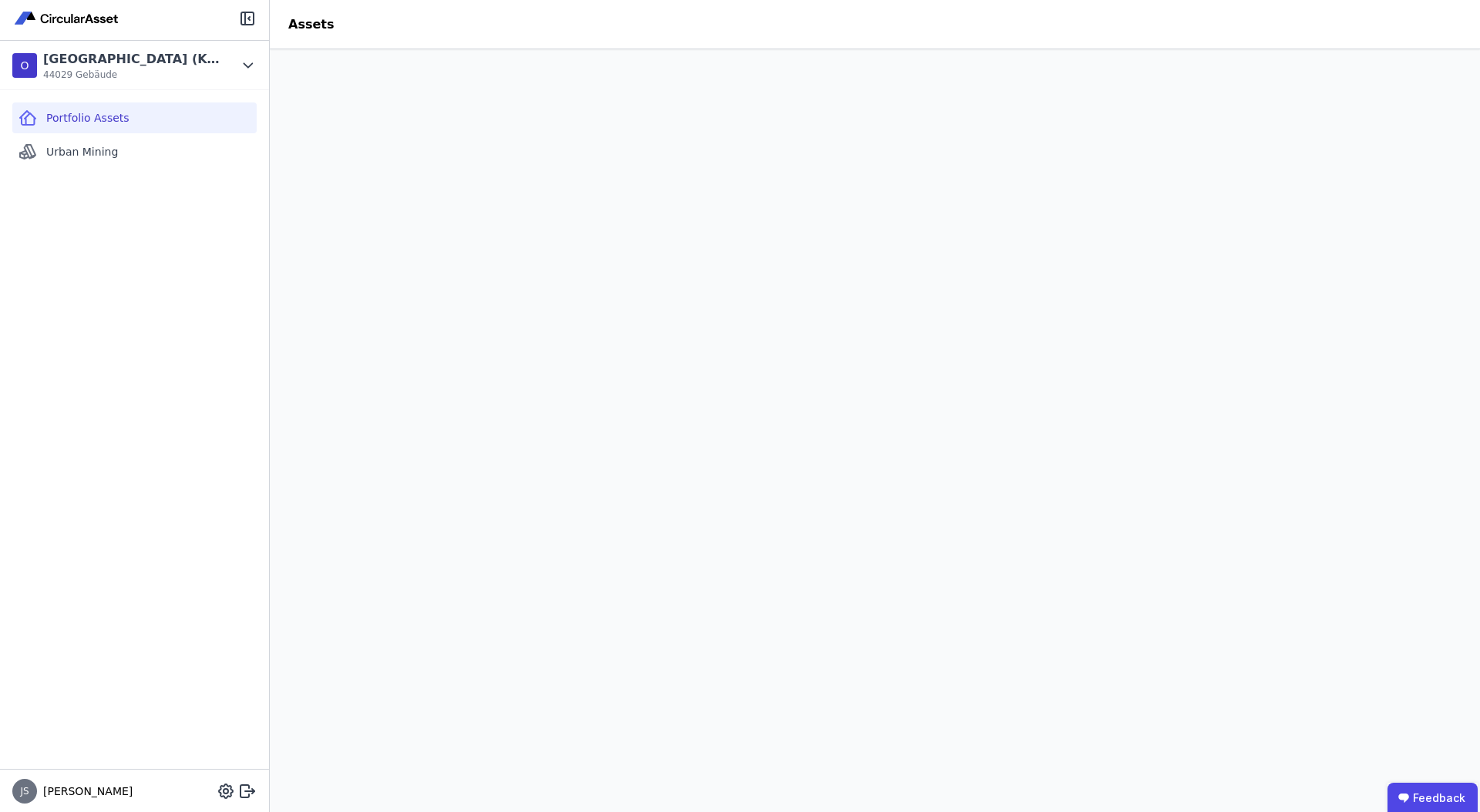
click at [527, 29] on header "Assets" at bounding box center [875, 25] width 1211 height 50
